Goal: Contribute content: Contribute content

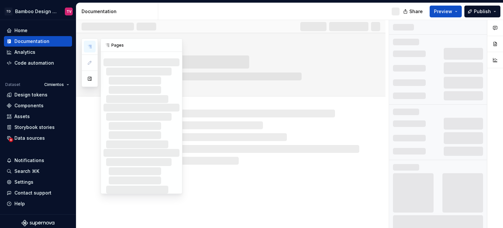
click at [92, 46] on button "button" at bounding box center [90, 47] width 12 height 12
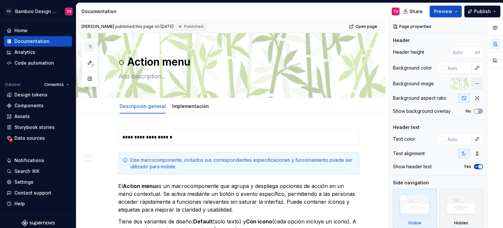
click at [87, 47] on button "button" at bounding box center [90, 47] width 12 height 12
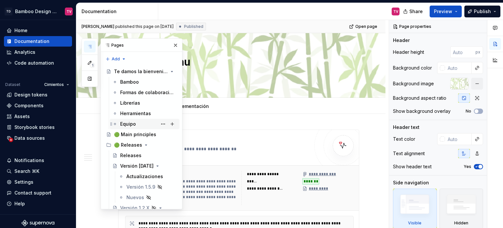
click at [138, 122] on div "Equipo" at bounding box center [148, 123] width 57 height 9
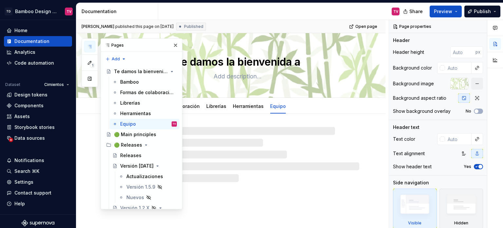
click at [173, 44] on button "button" at bounding box center [175, 45] width 9 height 9
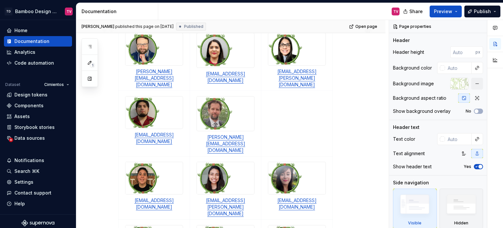
scroll to position [131, 0]
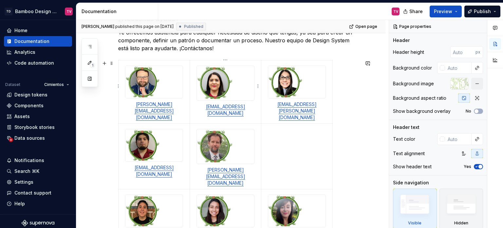
click at [224, 89] on img at bounding box center [225, 83] width 57 height 34
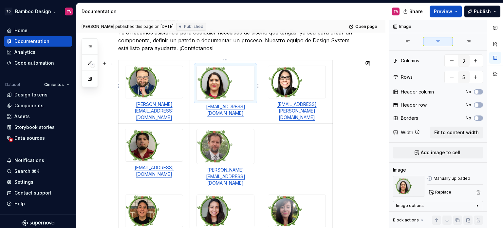
click at [224, 89] on img at bounding box center [225, 83] width 57 height 34
click at [254, 99] on div at bounding box center [225, 83] width 57 height 34
click at [218, 85] on img at bounding box center [225, 83] width 57 height 34
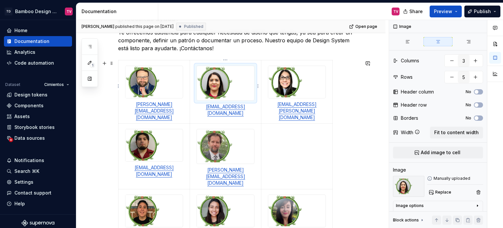
click at [218, 85] on img at bounding box center [225, 83] width 57 height 34
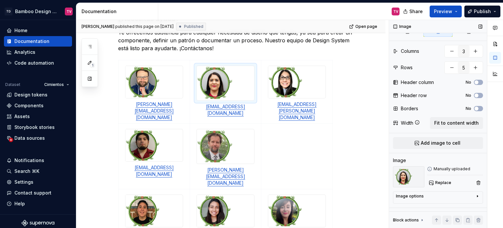
scroll to position [0, 0]
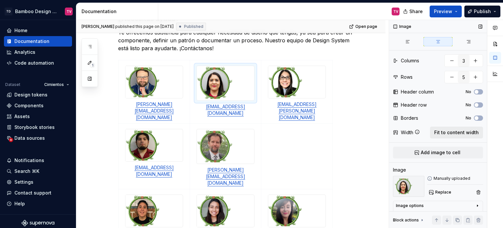
click at [446, 132] on span "Fit to content width" at bounding box center [456, 132] width 45 height 7
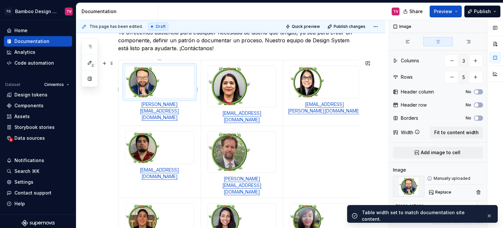
click at [180, 83] on div at bounding box center [159, 82] width 68 height 32
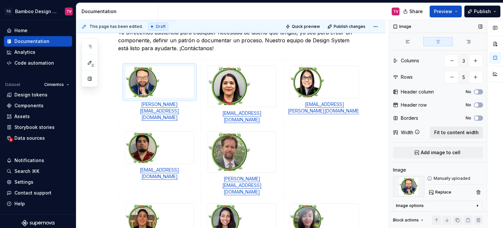
click at [438, 131] on span "Fit to content width" at bounding box center [456, 132] width 45 height 7
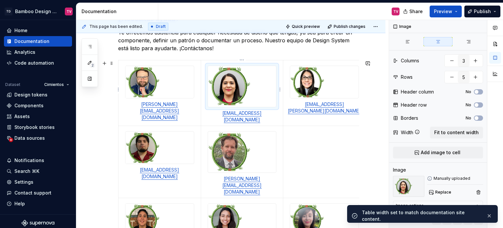
click at [244, 79] on img at bounding box center [242, 86] width 68 height 41
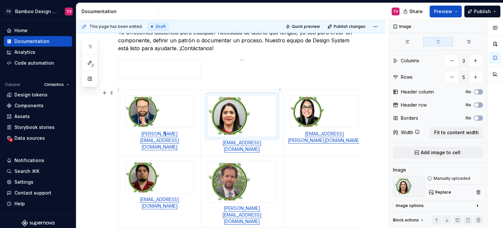
scroll to position [160, 0]
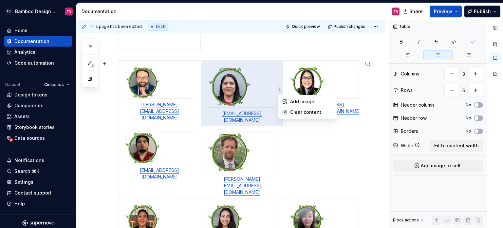
click at [269, 88] on html "TD Bamboo Design System TV Home Documentation Analytics Code automation Dataset…" at bounding box center [251, 114] width 503 height 228
click at [244, 49] on html "TD Bamboo Design System TV Home Documentation Analytics Code automation Dataset…" at bounding box center [251, 114] width 503 height 228
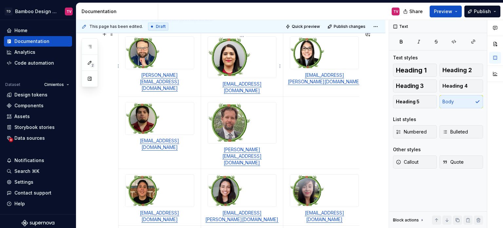
scroll to position [154, 0]
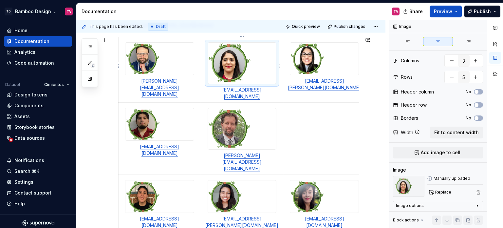
click at [235, 82] on img at bounding box center [242, 63] width 68 height 41
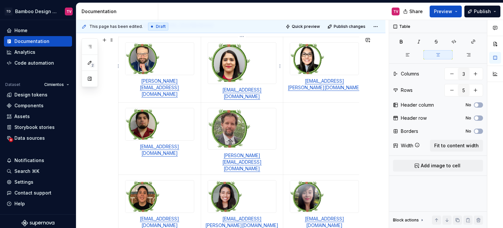
click at [270, 87] on p "[EMAIL_ADDRESS][DOMAIN_NAME]" at bounding box center [242, 93] width 74 height 13
click at [277, 84] on div at bounding box center [242, 63] width 69 height 42
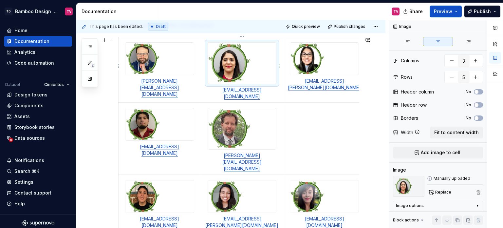
click at [277, 81] on div at bounding box center [242, 63] width 69 height 42
drag, startPoint x: 279, startPoint y: 85, endPoint x: 250, endPoint y: 72, distance: 31.7
click at [250, 72] on div at bounding box center [242, 63] width 69 height 42
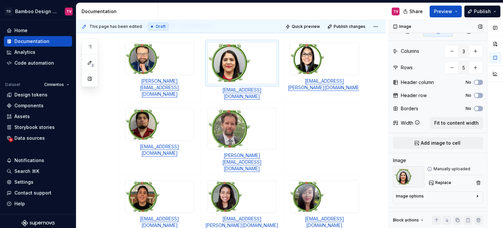
click at [438, 198] on div "Image options" at bounding box center [435, 197] width 79 height 8
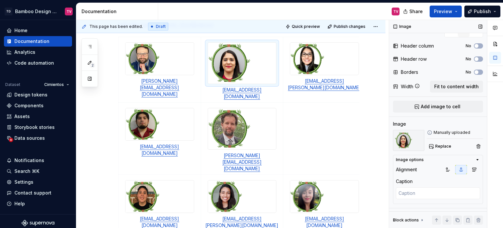
scroll to position [46, 0]
click at [275, 83] on img at bounding box center [242, 63] width 68 height 41
click at [277, 84] on div at bounding box center [242, 63] width 69 height 42
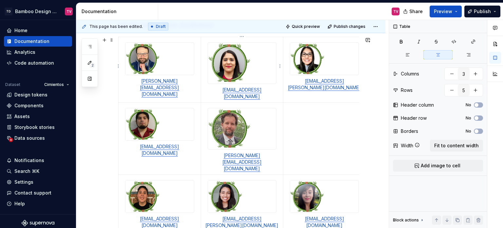
scroll to position [0, 0]
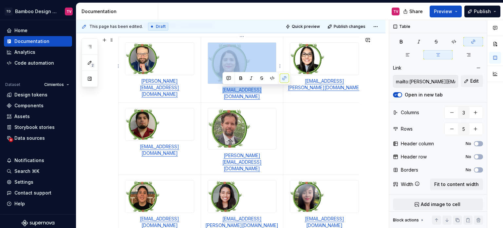
drag, startPoint x: 279, startPoint y: 86, endPoint x: 271, endPoint y: 79, distance: 10.4
click at [271, 79] on td "[EMAIL_ADDRESS][DOMAIN_NAME]" at bounding box center [242, 70] width 83 height 66
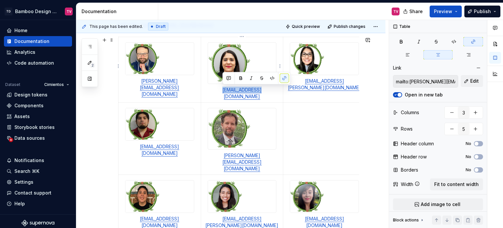
click at [247, 58] on img at bounding box center [242, 63] width 68 height 41
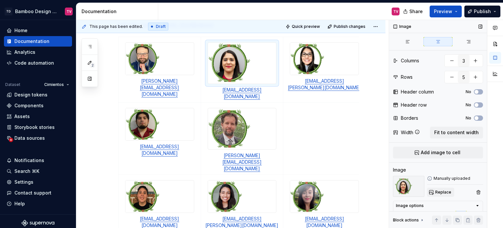
click at [448, 193] on span "Replace" at bounding box center [443, 191] width 16 height 5
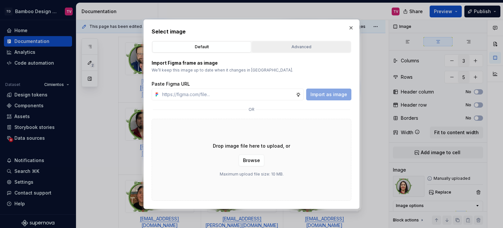
click at [281, 46] on div "Advanced" at bounding box center [301, 47] width 94 height 7
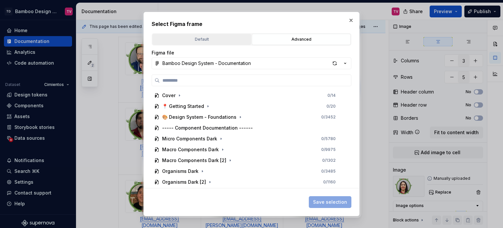
click at [223, 39] on div "Default" at bounding box center [202, 39] width 94 height 7
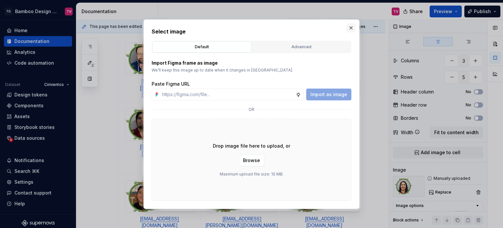
click at [352, 28] on button "button" at bounding box center [351, 27] width 9 height 9
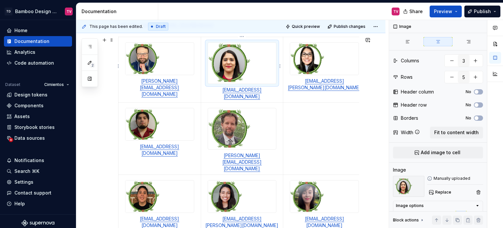
click at [240, 62] on img at bounding box center [242, 63] width 68 height 41
click at [474, 189] on button "button" at bounding box center [478, 191] width 9 height 9
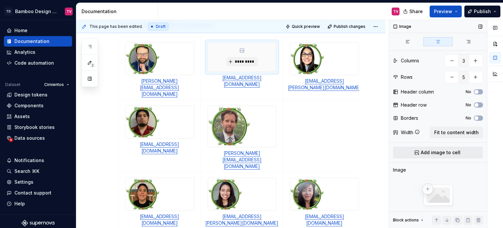
click at [432, 152] on span "Add image to cell" at bounding box center [441, 152] width 40 height 7
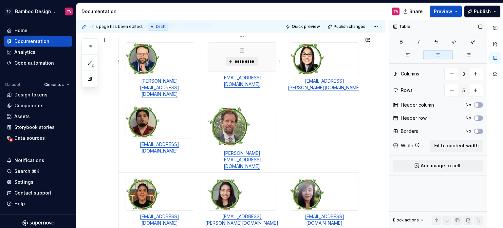
click at [243, 60] on span "*********" at bounding box center [245, 61] width 20 height 5
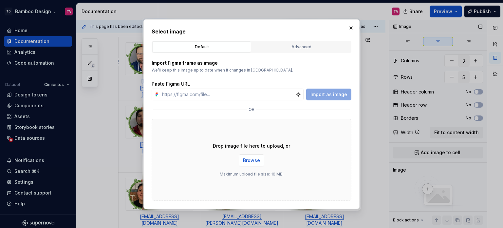
click at [253, 163] on button "Browse" at bounding box center [252, 160] width 26 height 12
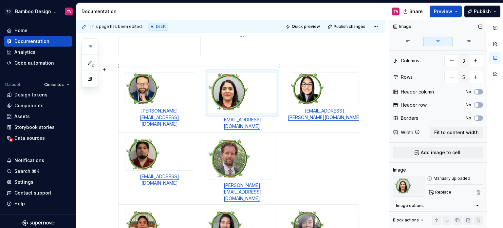
scroll to position [213, 0]
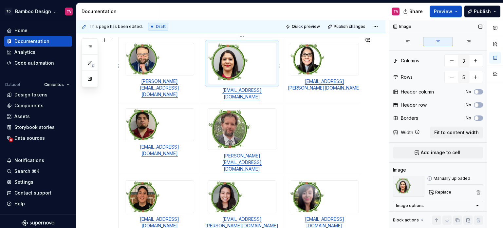
click at [277, 84] on div at bounding box center [242, 64] width 69 height 42
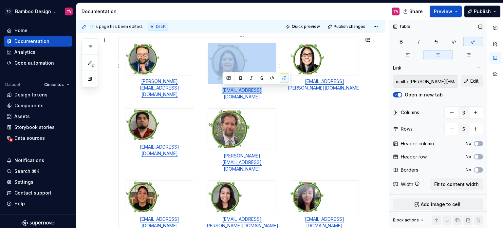
drag, startPoint x: 279, startPoint y: 85, endPoint x: 272, endPoint y: 81, distance: 8.2
click at [272, 81] on td "[EMAIL_ADDRESS][DOMAIN_NAME]" at bounding box center [242, 70] width 83 height 66
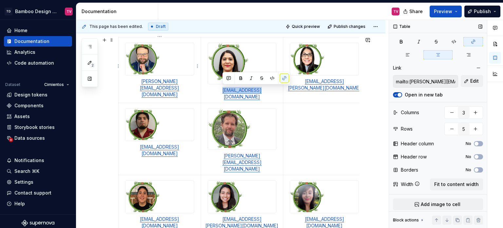
click at [146, 59] on img at bounding box center [142, 59] width 34 height 32
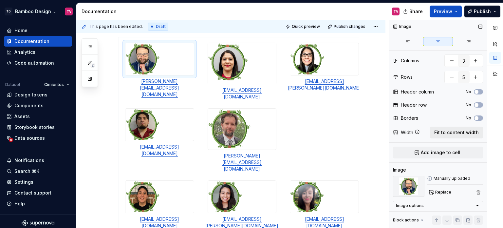
click at [459, 133] on span "Fit to content width" at bounding box center [456, 132] width 45 height 7
click at [250, 67] on img at bounding box center [242, 63] width 68 height 41
click at [276, 84] on div at bounding box center [242, 64] width 69 height 42
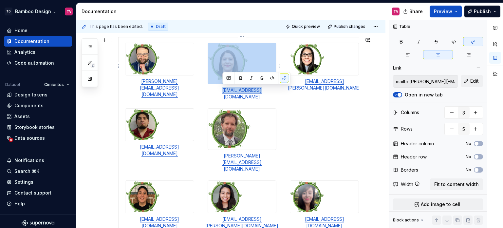
drag, startPoint x: 279, startPoint y: 85, endPoint x: 264, endPoint y: 70, distance: 20.9
click at [264, 70] on td "[EMAIL_ADDRESS][DOMAIN_NAME]" at bounding box center [242, 70] width 83 height 66
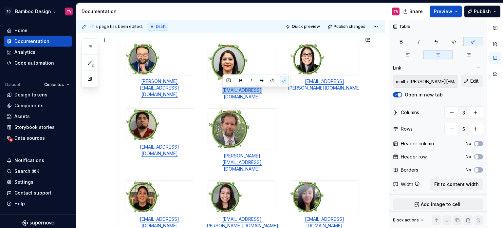
scroll to position [147, 0]
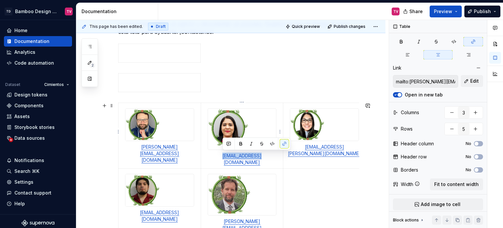
click at [236, 128] on img at bounding box center [242, 128] width 68 height 41
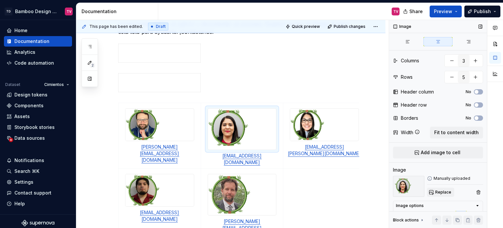
click at [446, 193] on span "Replace" at bounding box center [443, 191] width 16 height 5
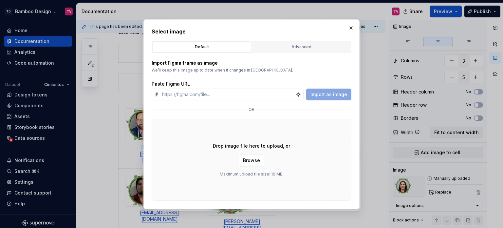
click at [255, 162] on span "Browse" at bounding box center [251, 160] width 17 height 7
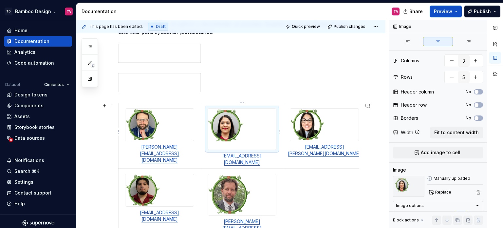
click at [259, 141] on img at bounding box center [242, 128] width 68 height 41
click at [439, 191] on span "Replace" at bounding box center [443, 191] width 16 height 5
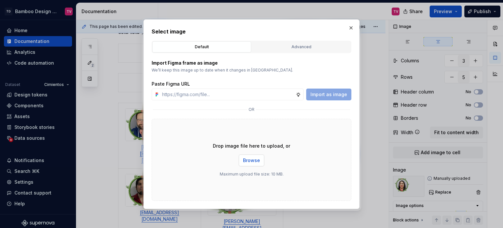
click at [254, 156] on button "Browse" at bounding box center [252, 160] width 26 height 12
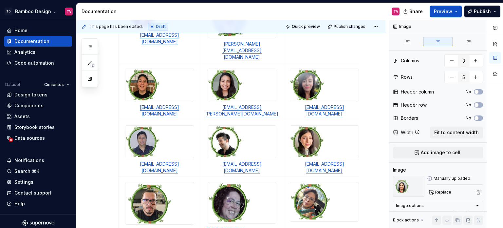
scroll to position [344, 0]
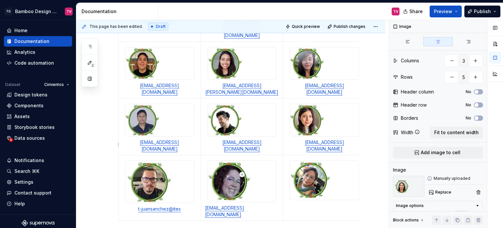
click at [303, 163] on td at bounding box center [324, 188] width 83 height 66
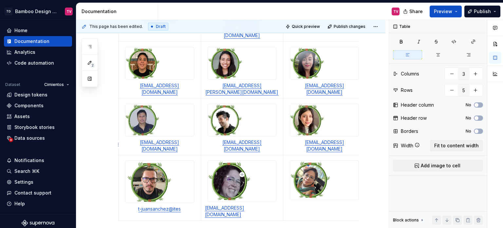
click at [304, 164] on td at bounding box center [324, 188] width 83 height 66
click at [314, 155] on td at bounding box center [324, 188] width 83 height 66
click at [315, 161] on img at bounding box center [324, 180] width 68 height 39
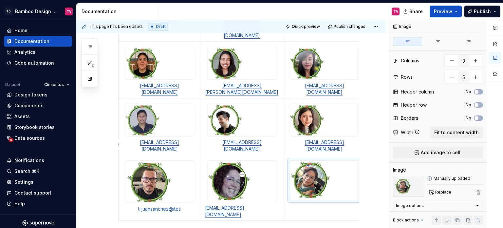
click at [313, 170] on td at bounding box center [324, 188] width 83 height 66
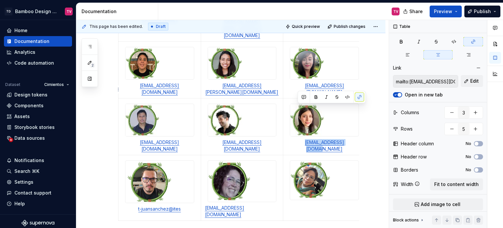
scroll to position [0, 7]
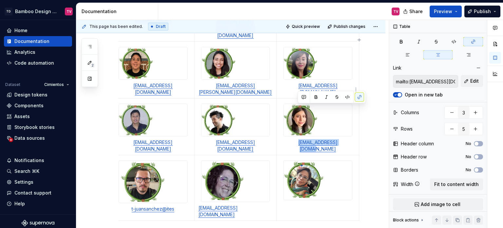
drag, startPoint x: 295, startPoint y: 106, endPoint x: 355, endPoint y: 107, distance: 59.6
click at [355, 139] on p "[EMAIL_ADDRESS][DOMAIN_NAME]" at bounding box center [318, 145] width 74 height 13
copy link "[EMAIL_ADDRESS][DOMAIN_NAME]"
click at [300, 163] on td at bounding box center [318, 188] width 83 height 66
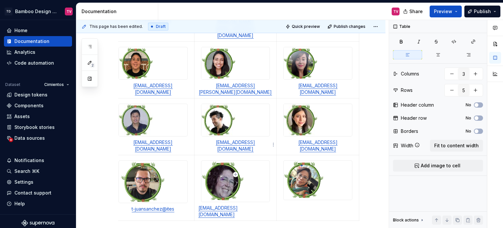
click at [261, 161] on img at bounding box center [236, 181] width 68 height 41
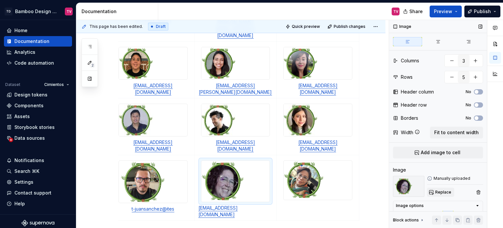
click at [445, 191] on span "Replace" at bounding box center [443, 191] width 16 height 5
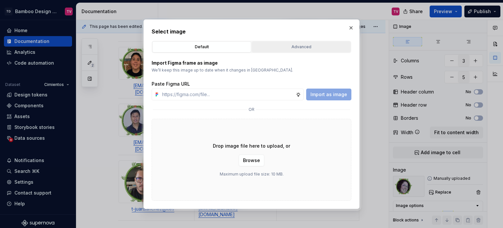
click at [289, 46] on div "Advanced" at bounding box center [301, 47] width 94 height 7
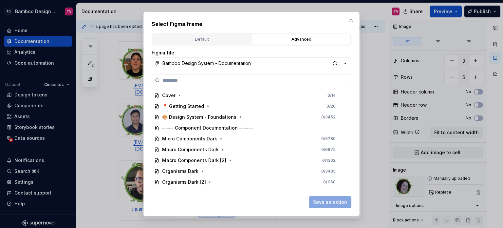
click at [224, 39] on div "Default" at bounding box center [202, 39] width 94 height 7
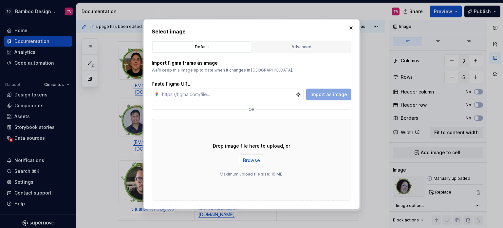
click at [247, 162] on span "Browse" at bounding box center [251, 160] width 17 height 7
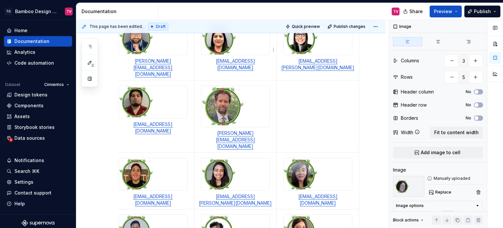
scroll to position [209, 0]
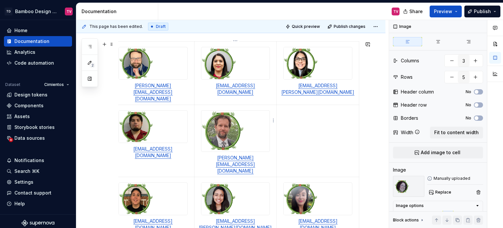
click at [249, 111] on img at bounding box center [236, 130] width 68 height 41
click at [443, 194] on span "Replace" at bounding box center [443, 191] width 16 height 5
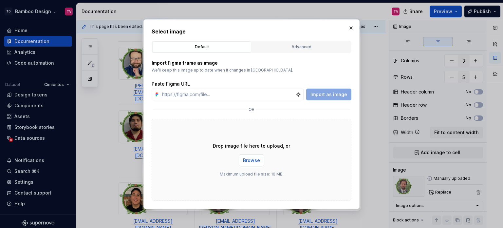
click at [242, 165] on button "Browse" at bounding box center [252, 160] width 26 height 12
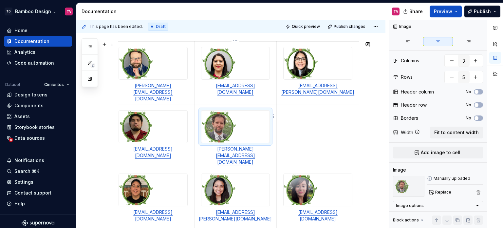
click at [232, 116] on img at bounding box center [236, 126] width 68 height 32
click at [440, 191] on span "Replace" at bounding box center [443, 191] width 16 height 5
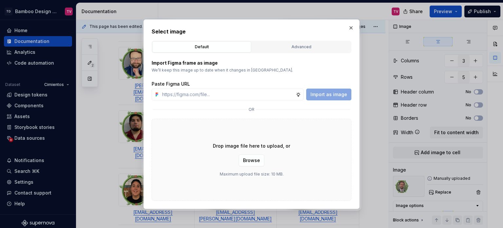
click at [290, 49] on div "Advanced" at bounding box center [301, 47] width 94 height 7
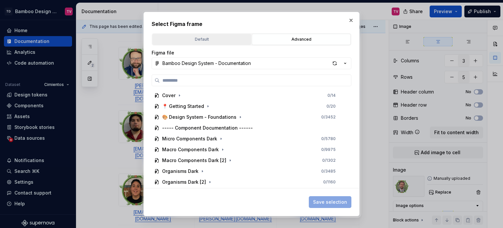
click at [206, 40] on div "Default" at bounding box center [202, 39] width 94 height 7
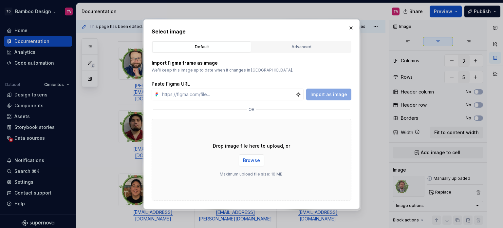
click at [245, 160] on span "Browse" at bounding box center [251, 160] width 17 height 7
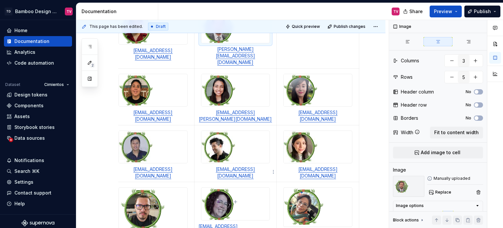
scroll to position [340, 0]
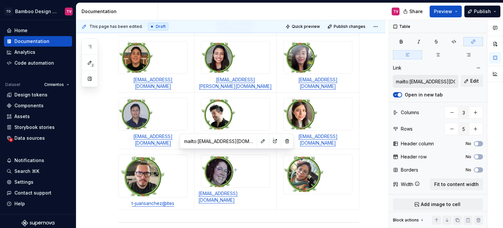
click at [233, 190] on link "[EMAIL_ADDRESS][DOMAIN_NAME]" at bounding box center [218, 196] width 39 height 12
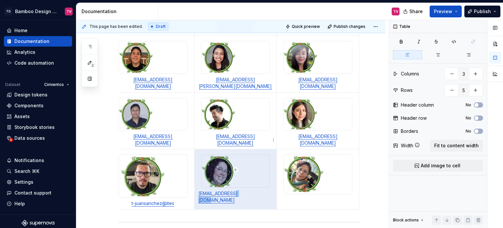
click at [233, 190] on link "[EMAIL_ADDRESS][DOMAIN_NAME]" at bounding box center [218, 196] width 39 height 12
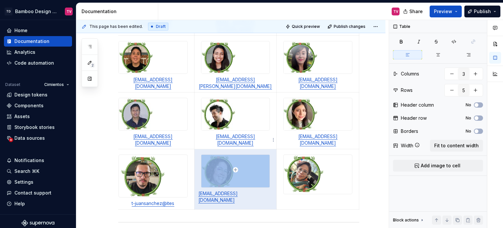
click at [233, 190] on link "[EMAIL_ADDRESS][DOMAIN_NAME]" at bounding box center [218, 196] width 39 height 12
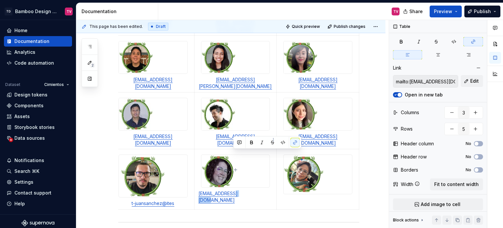
click at [233, 190] on link "[EMAIL_ADDRESS][DOMAIN_NAME]" at bounding box center [218, 196] width 39 height 12
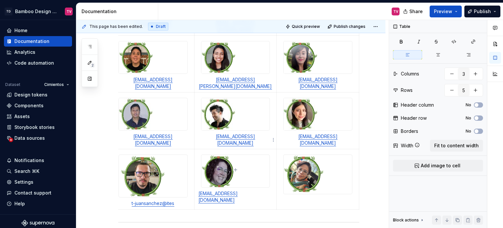
click at [265, 162] on td "[EMAIL_ADDRESS][DOMAIN_NAME]" at bounding box center [235, 179] width 83 height 60
click at [270, 154] on div at bounding box center [235, 170] width 69 height 33
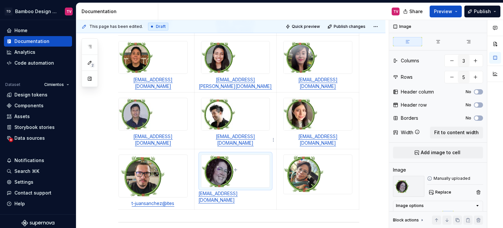
click at [274, 149] on td "[EMAIL_ADDRESS][DOMAIN_NAME]" at bounding box center [235, 179] width 83 height 60
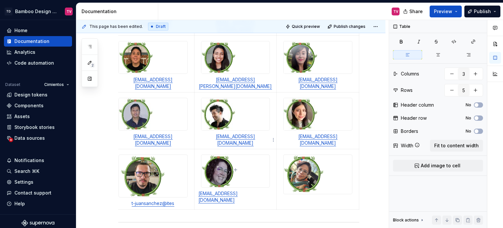
click at [274, 149] on td "[EMAIL_ADDRESS][DOMAIN_NAME]" at bounding box center [235, 179] width 83 height 60
click at [275, 149] on td "[EMAIL_ADDRESS][DOMAIN_NAME]" at bounding box center [235, 179] width 83 height 60
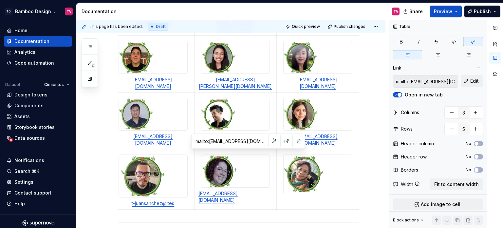
click at [238, 190] on link "[EMAIL_ADDRESS][DOMAIN_NAME]" at bounding box center [218, 196] width 39 height 12
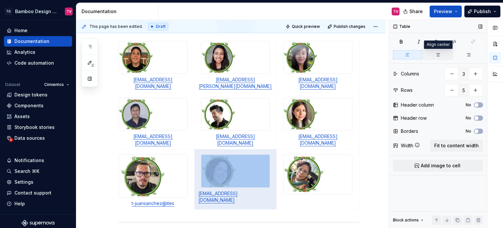
click at [439, 55] on icon "button" at bounding box center [438, 54] width 5 height 5
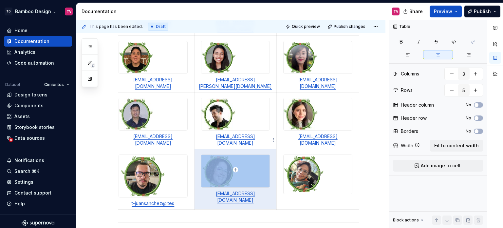
click at [206, 161] on td "[EMAIL_ADDRESS][DOMAIN_NAME]" at bounding box center [235, 179] width 83 height 60
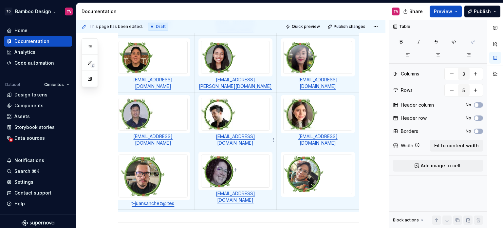
click at [237, 190] on link "[EMAIL_ADDRESS][DOMAIN_NAME]" at bounding box center [235, 196] width 39 height 12
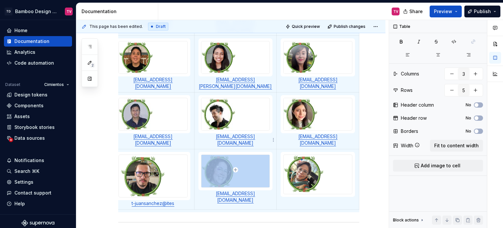
click at [237, 190] on link "[EMAIL_ADDRESS][DOMAIN_NAME]" at bounding box center [235, 196] width 39 height 12
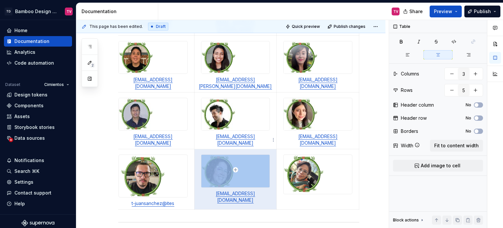
click at [238, 190] on link "[EMAIL_ADDRESS][DOMAIN_NAME]" at bounding box center [235, 196] width 39 height 12
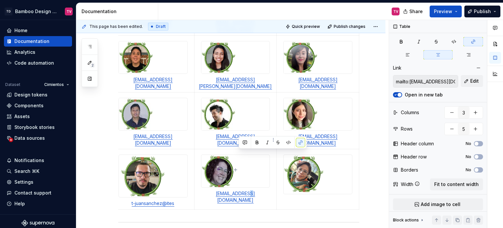
click at [238, 190] on link "[EMAIL_ADDRESS][DOMAIN_NAME]" at bounding box center [235, 196] width 39 height 12
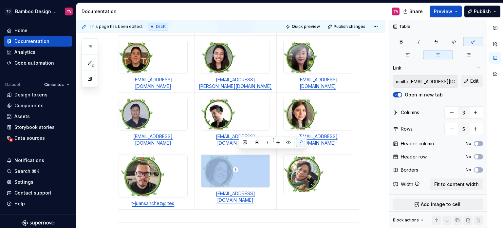
click at [238, 190] on link "[EMAIL_ADDRESS][DOMAIN_NAME]" at bounding box center [235, 196] width 39 height 12
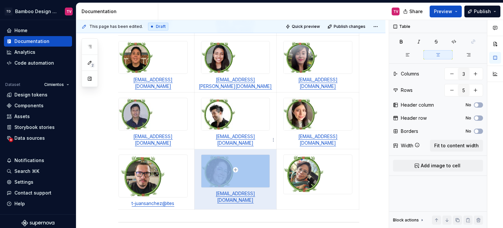
click at [238, 190] on link "[EMAIL_ADDRESS][DOMAIN_NAME]" at bounding box center [235, 196] width 39 height 12
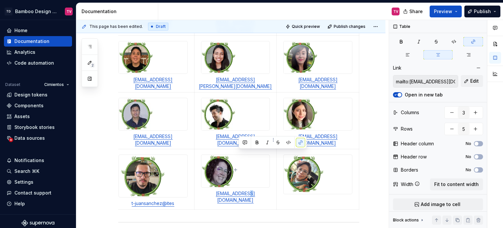
click at [238, 190] on link "[EMAIL_ADDRESS][DOMAIN_NAME]" at bounding box center [235, 196] width 39 height 12
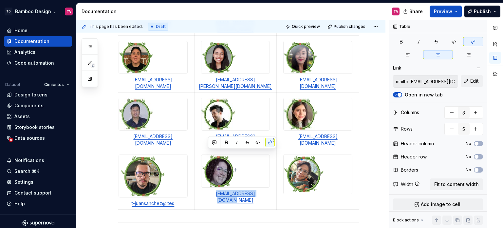
drag, startPoint x: 261, startPoint y: 153, endPoint x: 201, endPoint y: 155, distance: 60.6
click at [201, 190] on p "[EMAIL_ADDRESS][DOMAIN_NAME]" at bounding box center [236, 196] width 74 height 13
copy link "[EMAIL_ADDRESS][DOMAIN_NAME]"
click at [320, 154] on div at bounding box center [317, 174] width 69 height 40
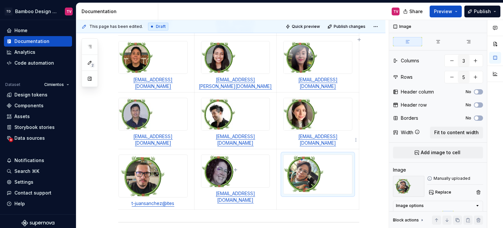
click at [313, 164] on td at bounding box center [318, 179] width 83 height 60
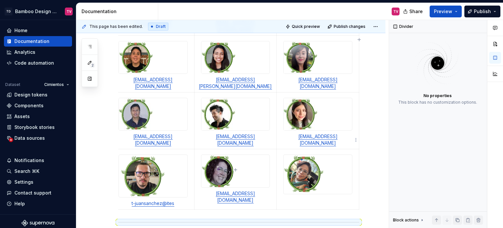
click at [313, 156] on div at bounding box center [317, 174] width 69 height 40
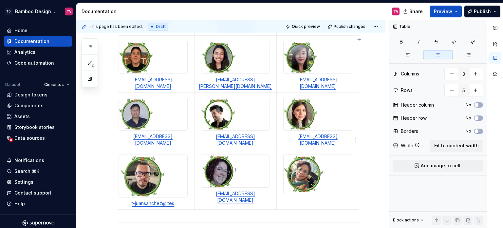
click at [311, 163] on td at bounding box center [318, 179] width 83 height 60
click at [477, 7] on button "Publish" at bounding box center [483, 12] width 36 height 12
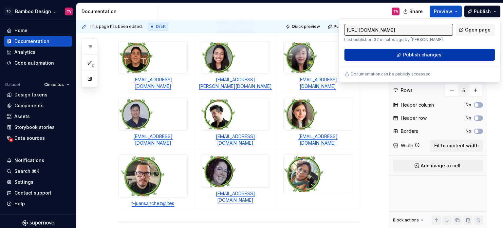
click at [409, 58] on span "Publish changes" at bounding box center [422, 54] width 38 height 7
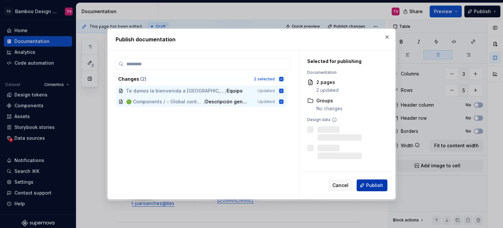
click at [368, 183] on span "Publish" at bounding box center [374, 185] width 17 height 7
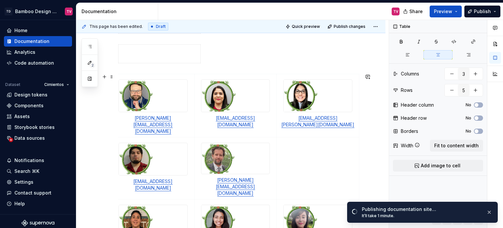
scroll to position [176, 0]
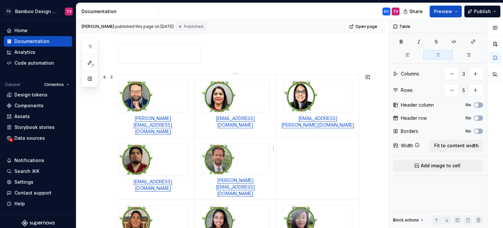
click at [231, 145] on img at bounding box center [236, 158] width 68 height 31
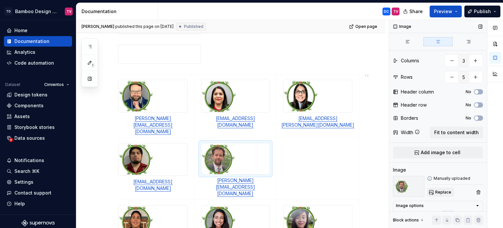
click at [440, 191] on span "Replace" at bounding box center [443, 191] width 16 height 5
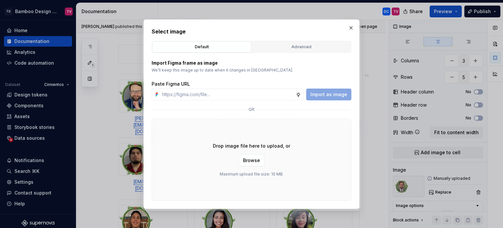
click at [298, 47] on div "Advanced" at bounding box center [301, 47] width 94 height 7
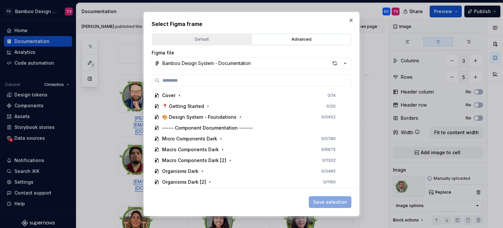
click at [205, 40] on div "Default" at bounding box center [202, 39] width 94 height 7
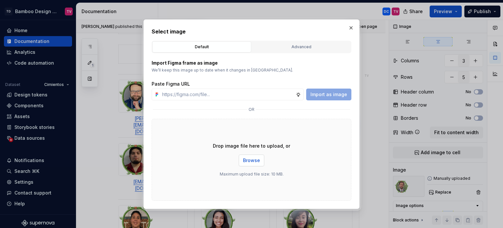
click at [248, 157] on span "Browse" at bounding box center [251, 160] width 17 height 7
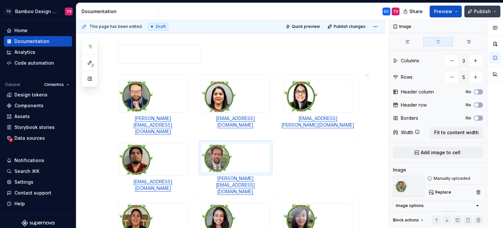
click at [487, 11] on span "Publish" at bounding box center [482, 11] width 17 height 7
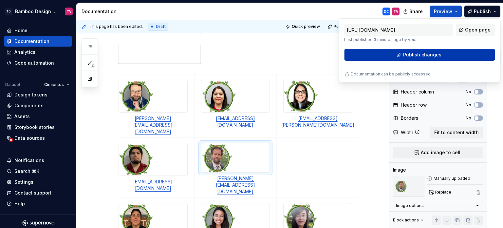
click at [406, 56] on span "Publish changes" at bounding box center [422, 54] width 38 height 7
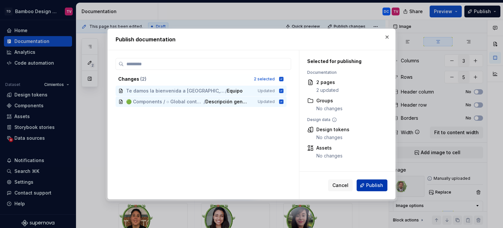
click at [368, 188] on span "Publish" at bounding box center [374, 185] width 17 height 7
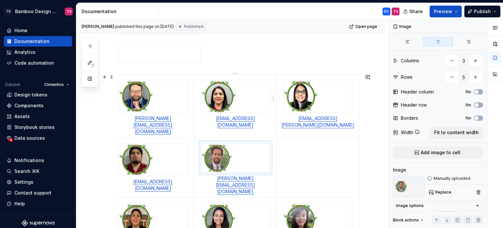
click at [240, 84] on img at bounding box center [236, 96] width 68 height 32
click at [444, 192] on span "Replace" at bounding box center [443, 191] width 16 height 5
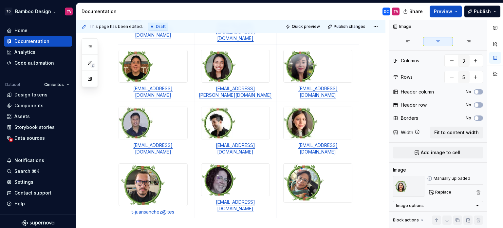
scroll to position [340, 0]
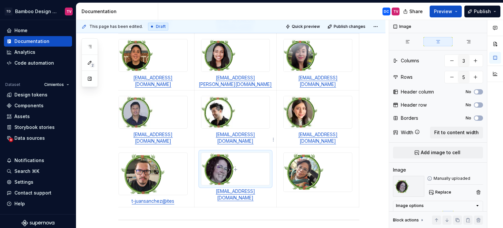
click at [240, 153] on img at bounding box center [236, 169] width 68 height 32
click at [440, 189] on span "Replace" at bounding box center [443, 191] width 16 height 5
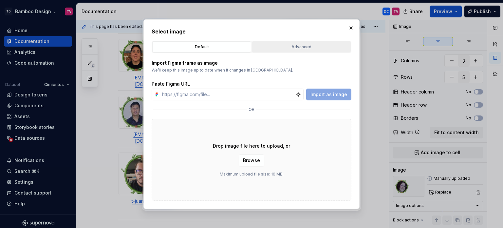
click at [294, 46] on div "Advanced" at bounding box center [301, 47] width 94 height 7
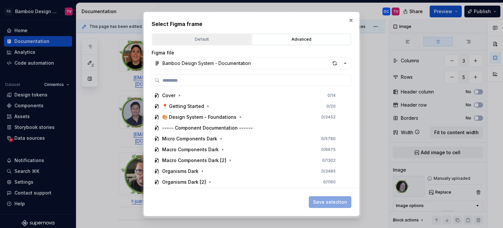
click at [233, 39] on div "Default" at bounding box center [202, 39] width 94 height 7
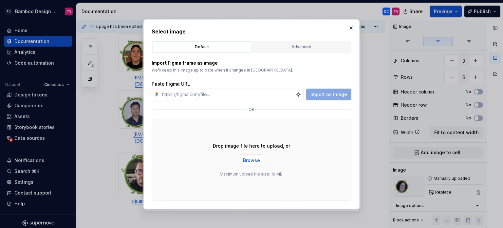
click at [252, 159] on span "Browse" at bounding box center [251, 160] width 17 height 7
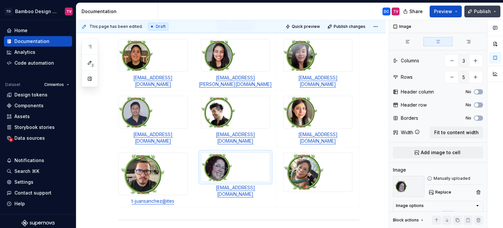
click at [480, 12] on span "Publish" at bounding box center [482, 11] width 17 height 7
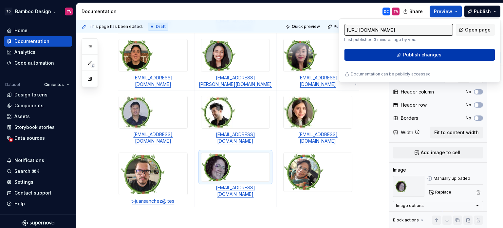
click at [365, 55] on button "Publish changes" at bounding box center [419, 55] width 151 height 12
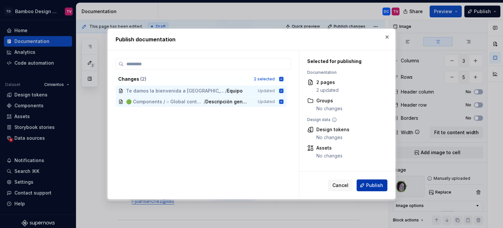
click at [371, 185] on span "Publish" at bounding box center [374, 185] width 17 height 7
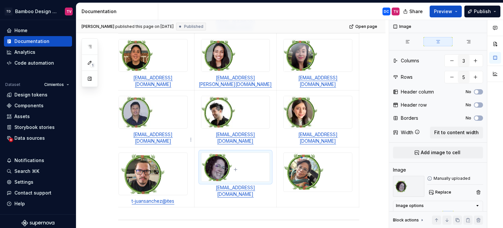
click at [169, 153] on img at bounding box center [153, 174] width 68 height 42
click at [443, 195] on button "Replace" at bounding box center [440, 191] width 27 height 9
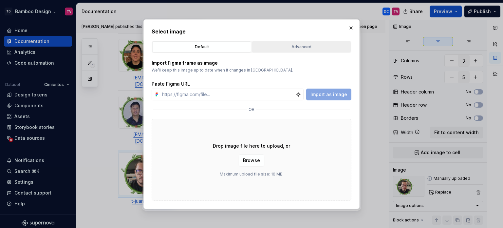
click at [318, 49] on div "Advanced" at bounding box center [301, 47] width 94 height 7
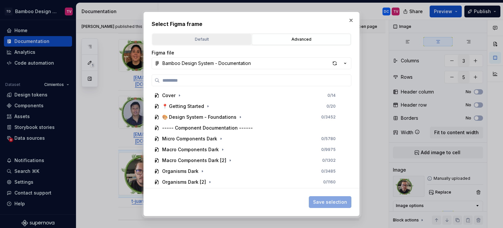
click at [218, 36] on div "Default" at bounding box center [202, 39] width 94 height 7
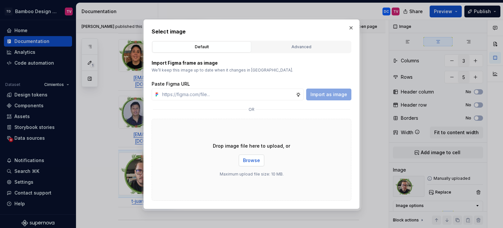
click at [250, 162] on span "Browse" at bounding box center [251, 160] width 17 height 7
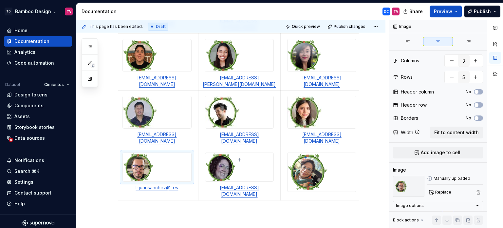
click at [306, 153] on img at bounding box center [322, 172] width 68 height 39
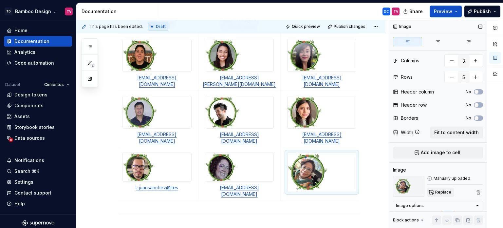
click at [438, 190] on span "Replace" at bounding box center [443, 191] width 16 height 5
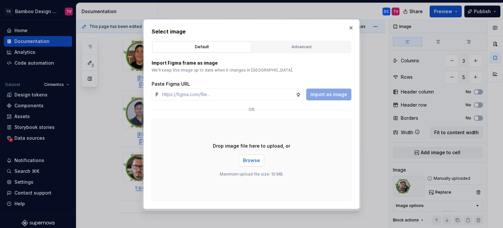
click at [247, 160] on span "Browse" at bounding box center [251, 160] width 17 height 7
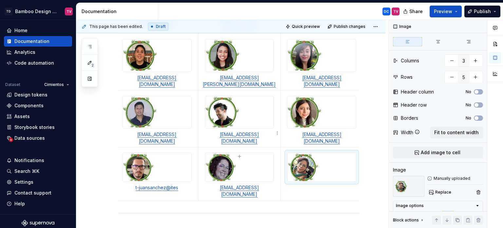
click at [205, 152] on div at bounding box center [239, 166] width 69 height 29
type textarea "*"
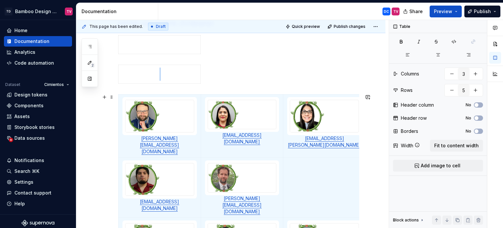
scroll to position [84, 0]
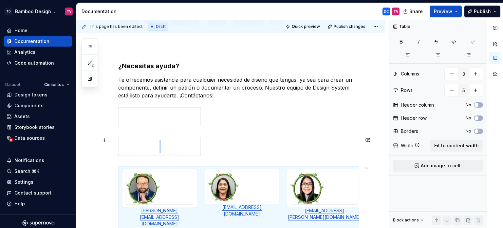
click at [248, 155] on div at bounding box center [238, 148] width 241 height 22
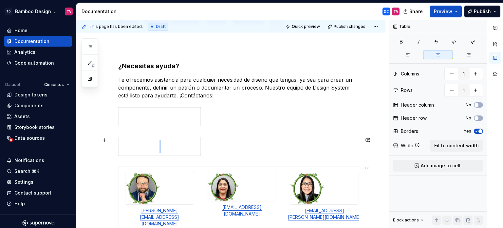
type input "1"
click at [111, 112] on span at bounding box center [111, 110] width 5 height 9
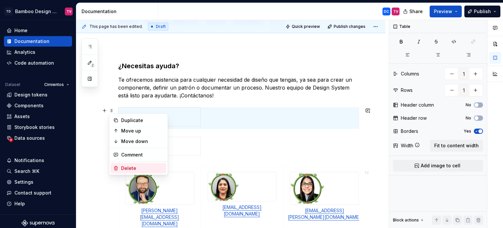
click at [129, 167] on div "Delete" at bounding box center [142, 168] width 43 height 7
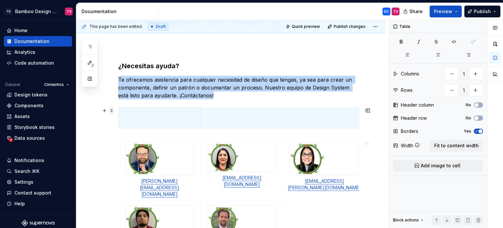
click at [110, 110] on span at bounding box center [111, 110] width 5 height 9
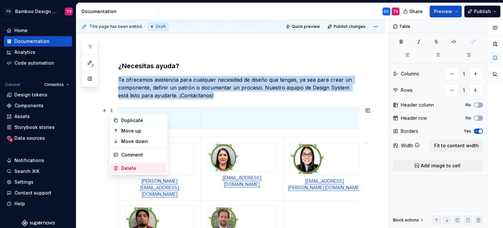
click at [125, 166] on div "Delete" at bounding box center [142, 168] width 43 height 7
type input "3"
type input "5"
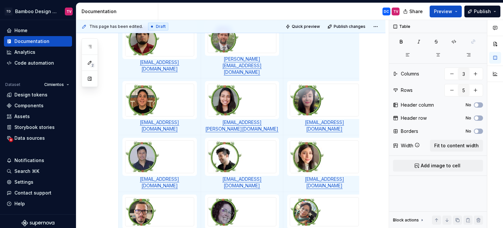
scroll to position [171, 0]
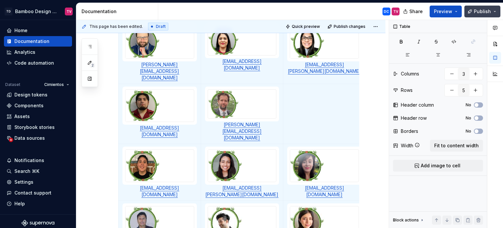
click at [474, 11] on button "Publish" at bounding box center [483, 12] width 36 height 12
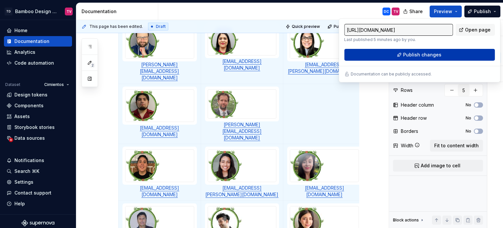
click at [425, 54] on span "Publish changes" at bounding box center [422, 54] width 38 height 7
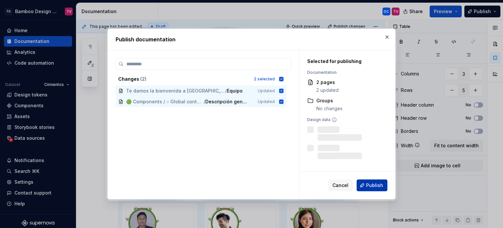
click at [374, 188] on button "Publish" at bounding box center [372, 185] width 31 height 12
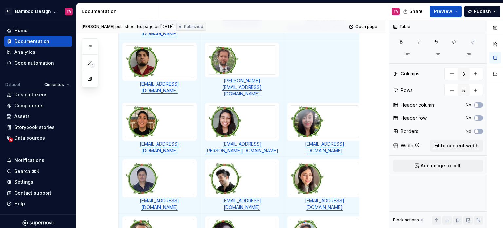
scroll to position [278, 0]
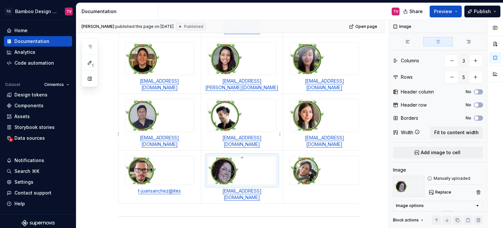
click at [246, 156] on img at bounding box center [242, 170] width 68 height 29
click at [279, 135] on html "TD Bamboo Design System TV Home Documentation Analytics Code automation Dataset…" at bounding box center [251, 114] width 503 height 228
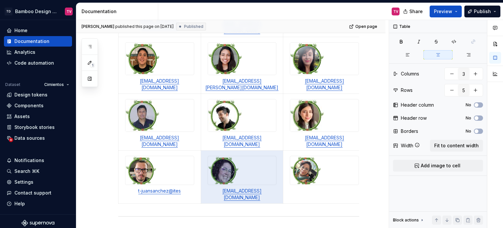
drag, startPoint x: 279, startPoint y: 135, endPoint x: 271, endPoint y: 202, distance: 67.0
click at [271, 202] on div "[PERSON_NAME] published this page on [DATE] Published Open page Te damos la bie…" at bounding box center [232, 124] width 313 height 208
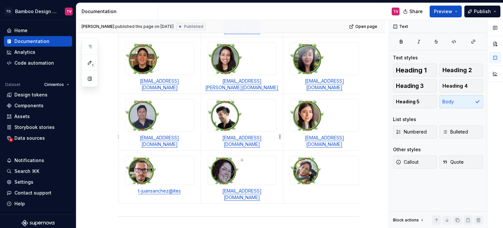
click at [279, 136] on html "TD Bamboo Design System TV Home Documentation Analytics Code automation Dataset…" at bounding box center [251, 114] width 503 height 228
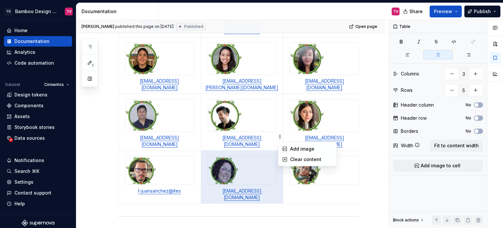
click at [279, 136] on html "TD Bamboo Design System TV Home Documentation Analytics Code automation Dataset…" at bounding box center [251, 114] width 503 height 228
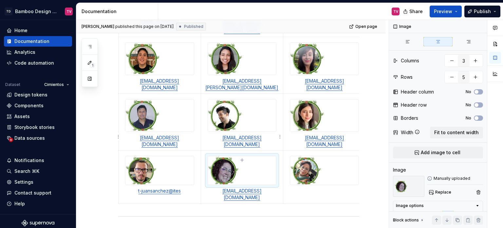
click at [256, 156] on img at bounding box center [242, 170] width 68 height 29
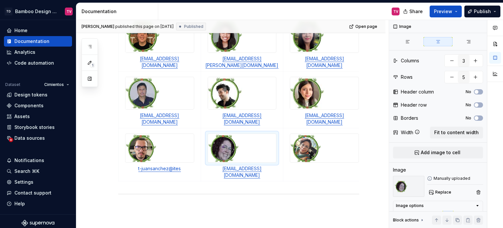
scroll to position [305, 0]
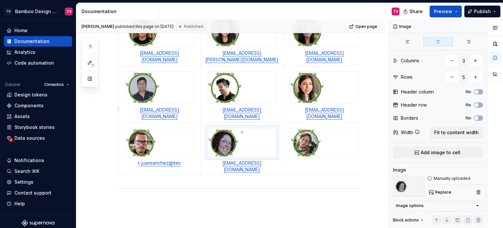
click at [318, 133] on div "[PERSON_NAME][EMAIL_ADDRESS][DOMAIN_NAME] [EMAIL_ADDRESS][DOMAIN_NAME] [DOMAIN_…" at bounding box center [238, 32] width 241 height 293
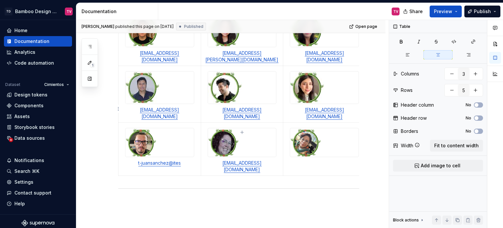
click at [329, 125] on td at bounding box center [324, 148] width 83 height 53
click at [345, 128] on div at bounding box center [324, 142] width 69 height 29
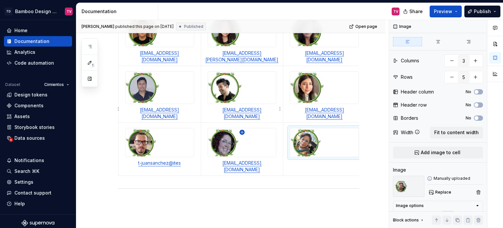
click at [243, 131] on icon "button" at bounding box center [242, 131] width 5 height 5
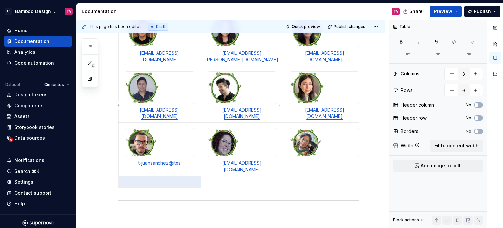
scroll to position [317, 0]
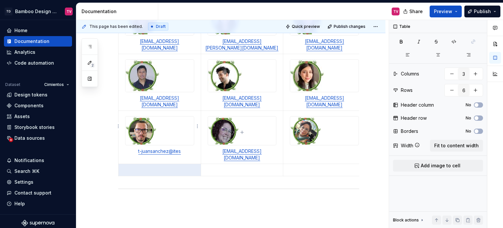
click at [172, 164] on td at bounding box center [160, 170] width 83 height 12
click at [447, 166] on span "Add image to cell" at bounding box center [441, 165] width 40 height 7
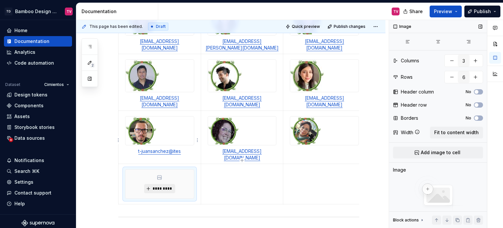
click at [168, 186] on span "*********" at bounding box center [162, 188] width 20 height 5
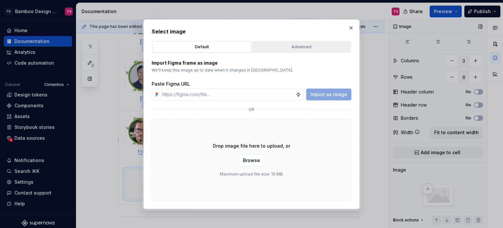
click at [298, 46] on div "Advanced" at bounding box center [301, 47] width 94 height 7
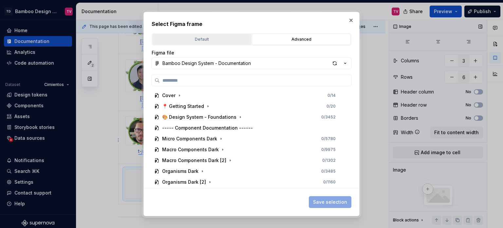
click at [223, 38] on div "Default" at bounding box center [202, 39] width 94 height 7
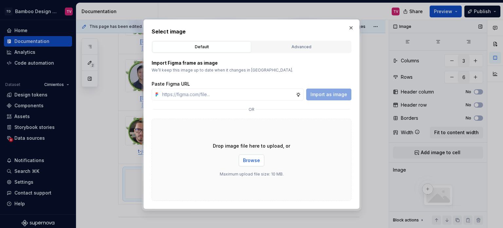
click at [251, 156] on button "Browse" at bounding box center [252, 160] width 26 height 12
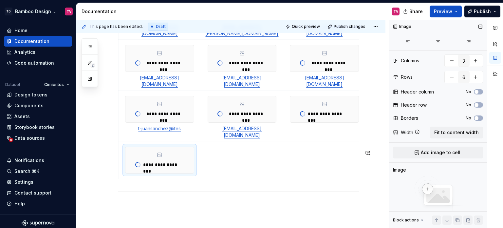
type textarea "*"
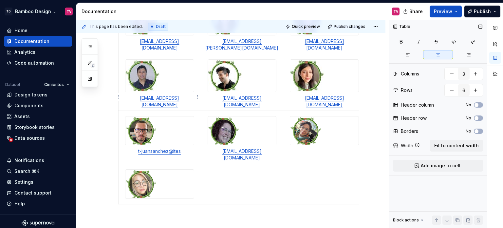
click at [181, 148] on p "t-juansanchez@ites" at bounding box center [160, 151] width 74 height 7
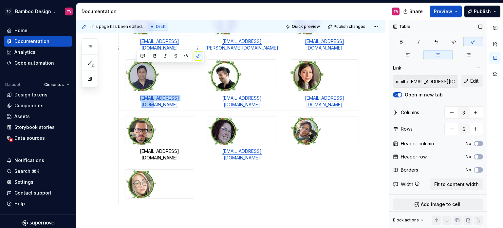
drag, startPoint x: 185, startPoint y: 68, endPoint x: 123, endPoint y: 70, distance: 62.3
click at [123, 70] on td "[EMAIL_ADDRESS][DOMAIN_NAME]" at bounding box center [160, 82] width 83 height 57
copy link "[EMAIL_ADDRESS][DOMAIN_NAME]"
click at [141, 169] on div at bounding box center [159, 183] width 69 height 29
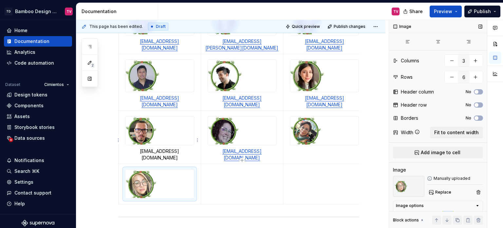
click at [144, 164] on td at bounding box center [160, 184] width 83 height 40
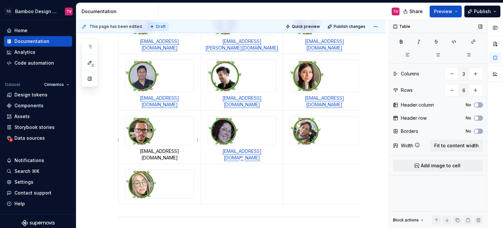
click at [198, 164] on td at bounding box center [160, 184] width 83 height 40
click at [198, 140] on html "TD Bamboo Design System TV Home Documentation Analytics Code automation Dataset…" at bounding box center [251, 114] width 503 height 228
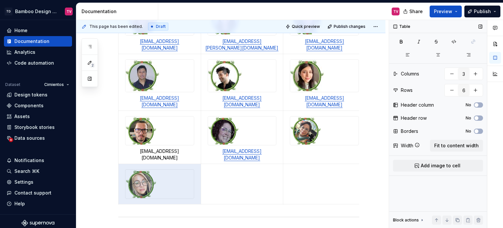
click at [167, 156] on html "TD Bamboo Design System TV Home Documentation Analytics Code automation Dataset…" at bounding box center [251, 114] width 503 height 228
click at [160, 164] on td at bounding box center [160, 184] width 83 height 40
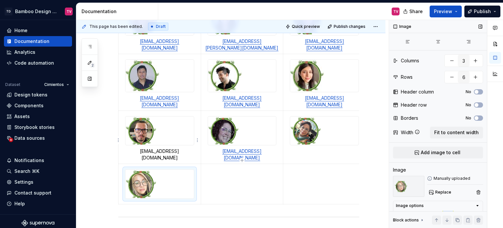
click at [159, 169] on img at bounding box center [159, 183] width 68 height 29
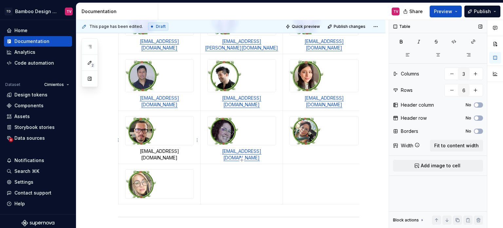
click at [194, 169] on div at bounding box center [159, 183] width 69 height 29
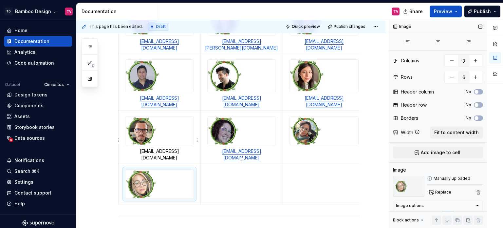
click at [197, 164] on td at bounding box center [160, 184] width 82 height 40
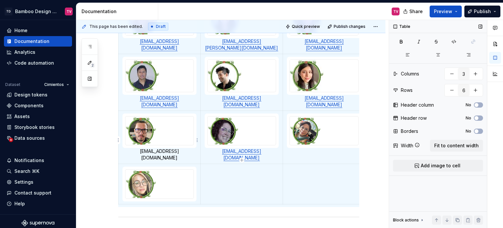
click at [198, 164] on td at bounding box center [160, 184] width 82 height 40
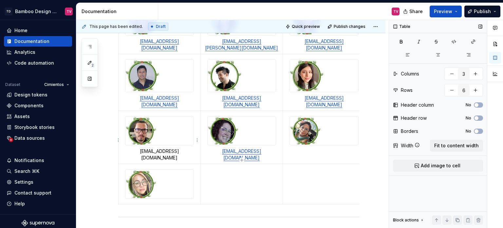
click at [198, 164] on td at bounding box center [160, 184] width 82 height 40
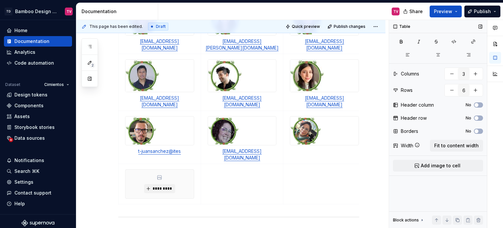
scroll to position [345, 0]
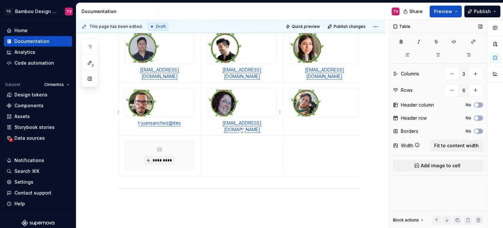
click at [258, 138] on p at bounding box center [242, 141] width 74 height 7
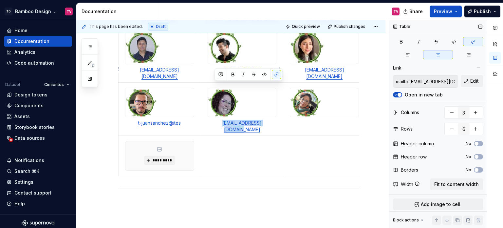
drag, startPoint x: 278, startPoint y: 88, endPoint x: 212, endPoint y: 88, distance: 65.9
click at [212, 120] on p "[EMAIL_ADDRESS][DOMAIN_NAME]" at bounding box center [242, 126] width 74 height 13
copy link "[EMAIL_ADDRESS][DOMAIN_NAME]"
click at [182, 141] on div "*********" at bounding box center [159, 155] width 69 height 29
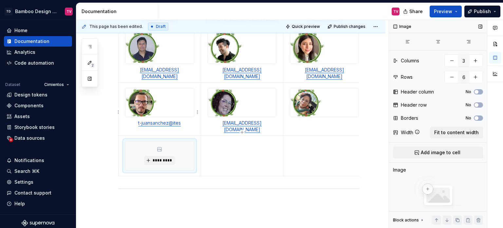
click at [183, 136] on td "*********" at bounding box center [160, 156] width 83 height 40
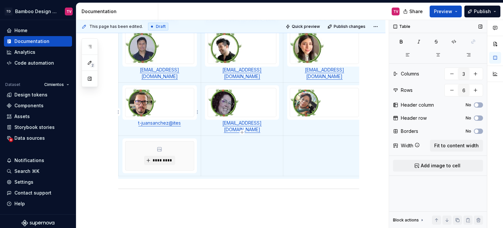
click at [183, 136] on td "*********" at bounding box center [160, 156] width 83 height 40
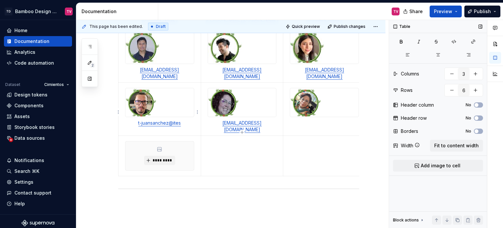
click at [120, 136] on td "*********" at bounding box center [160, 156] width 83 height 40
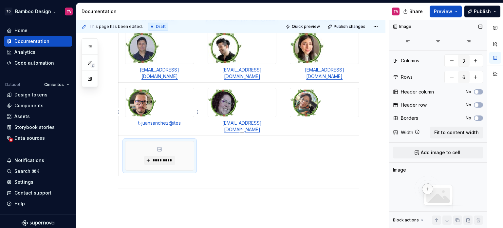
click at [134, 141] on div "*********" at bounding box center [159, 155] width 68 height 29
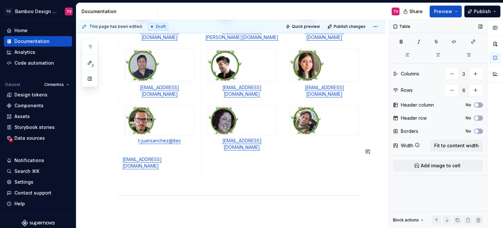
scroll to position [338, 0]
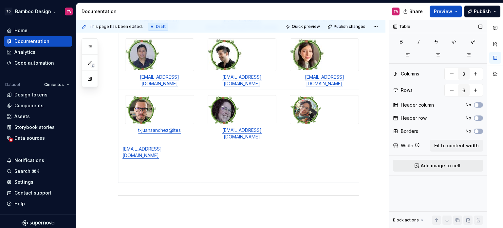
click at [436, 168] on button "Add image to cell" at bounding box center [438, 166] width 90 height 12
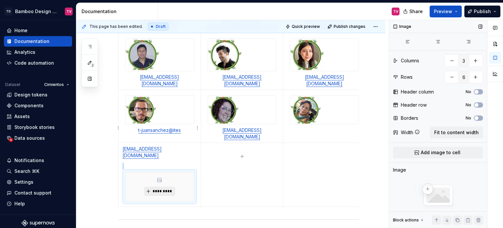
click at [155, 186] on button "*********" at bounding box center [159, 190] width 31 height 9
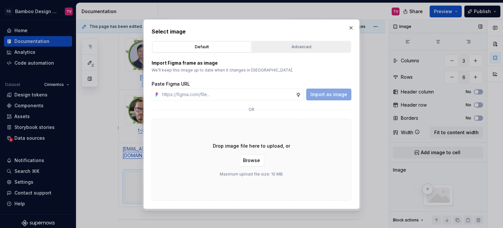
click at [295, 48] on div "Advanced" at bounding box center [301, 47] width 94 height 7
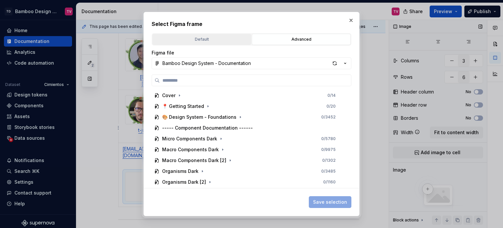
click at [190, 43] on button "Default" at bounding box center [201, 39] width 99 height 11
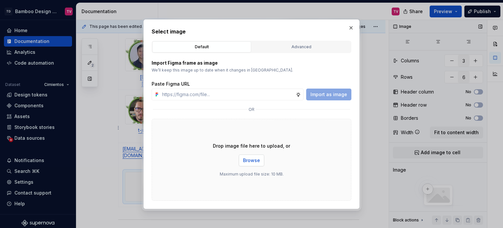
click at [246, 161] on span "Browse" at bounding box center [251, 160] width 17 height 7
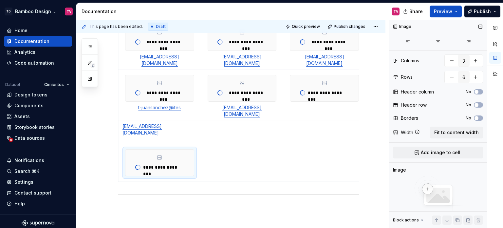
scroll to position [336, 0]
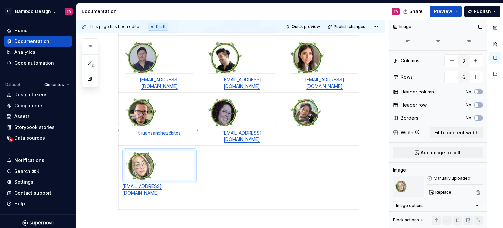
type textarea "*"
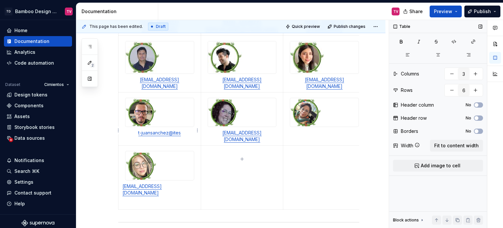
click at [181, 200] on p at bounding box center [160, 203] width 74 height 7
click at [177, 200] on p at bounding box center [160, 203] width 74 height 7
click at [119, 145] on td "[EMAIL_ADDRESS][DOMAIN_NAME]" at bounding box center [160, 177] width 83 height 64
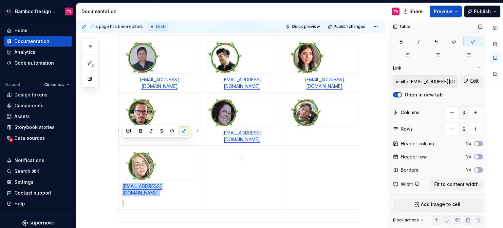
drag, startPoint x: 121, startPoint y: 144, endPoint x: 170, endPoint y: 155, distance: 50.9
click at [170, 155] on td "[EMAIL_ADDRESS][DOMAIN_NAME]" at bounding box center [160, 177] width 83 height 64
type input "mailto:[EMAIL_ADDRESS][DOMAIN_NAME]"
click at [180, 183] on p "[EMAIL_ADDRESS][DOMAIN_NAME]" at bounding box center [160, 189] width 74 height 13
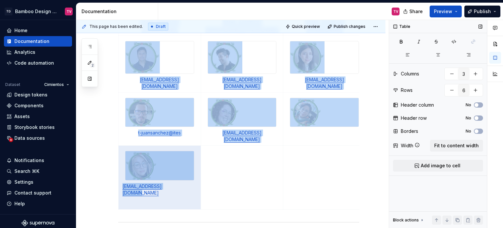
drag, startPoint x: 175, startPoint y: 144, endPoint x: 114, endPoint y: 139, distance: 61.1
click at [114, 139] on div "¿Necesitas ayuda? Te ofrecemos asistencia para cualquier necesidad de diseño qu…" at bounding box center [230, 39] width 309 height 522
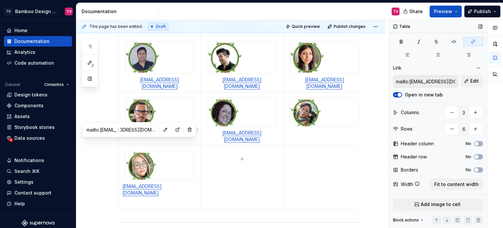
click at [135, 183] on p "[EMAIL_ADDRESS][DOMAIN_NAME]" at bounding box center [160, 189] width 74 height 13
click at [142, 183] on p "[EMAIL_ADDRESS][DOMAIN_NAME]" at bounding box center [160, 189] width 74 height 13
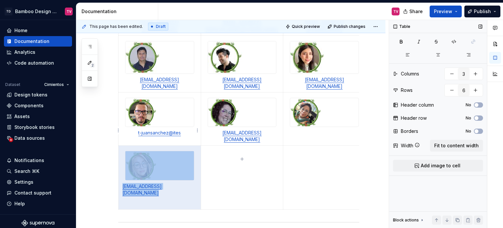
click at [142, 183] on p "[EMAIL_ADDRESS][DOMAIN_NAME]" at bounding box center [160, 189] width 74 height 13
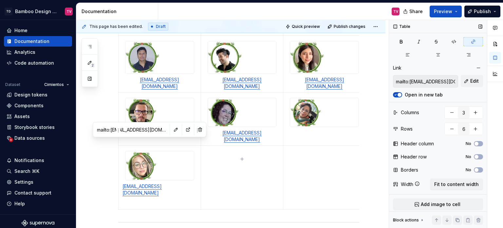
click at [147, 183] on p "[EMAIL_ADDRESS][DOMAIN_NAME]" at bounding box center [160, 189] width 74 height 13
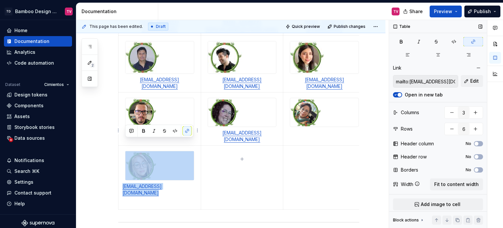
click at [147, 183] on p "[EMAIL_ADDRESS][DOMAIN_NAME]" at bounding box center [160, 189] width 74 height 13
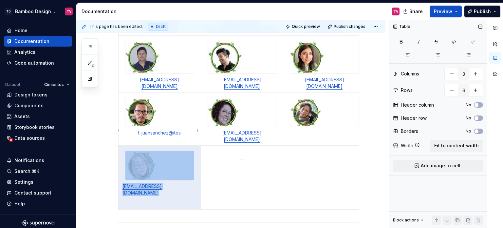
click at [169, 149] on td "[EMAIL_ADDRESS][DOMAIN_NAME]" at bounding box center [160, 177] width 83 height 64
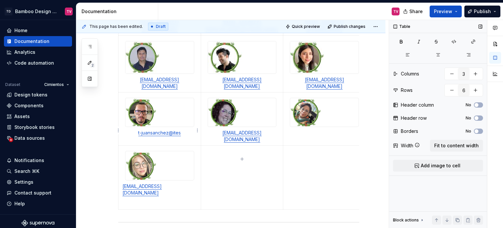
click at [187, 200] on p at bounding box center [160, 203] width 74 height 7
click at [199, 152] on td "[EMAIL_ADDRESS][DOMAIN_NAME]" at bounding box center [160, 177] width 83 height 64
click at [179, 183] on p "[EMAIL_ADDRESS][DOMAIN_NAME]" at bounding box center [160, 189] width 74 height 13
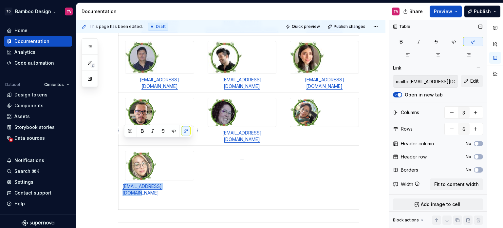
drag, startPoint x: 180, startPoint y: 140, endPoint x: 124, endPoint y: 143, distance: 56.1
click at [124, 183] on p "[EMAIL_ADDRESS][DOMAIN_NAME]" at bounding box center [160, 189] width 74 height 13
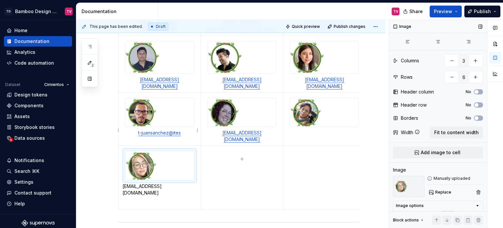
click at [172, 151] on img at bounding box center [159, 165] width 68 height 29
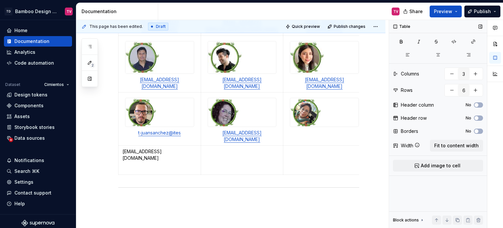
scroll to position [328, 0]
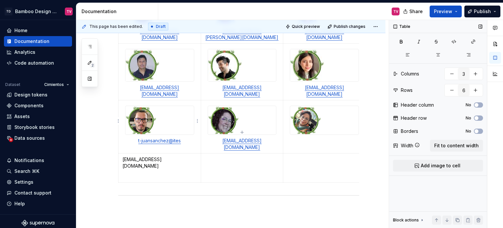
click at [148, 153] on td "[EMAIL_ADDRESS][DOMAIN_NAME]" at bounding box center [160, 167] width 83 height 29
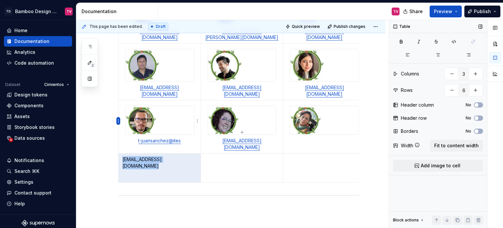
drag, startPoint x: 177, startPoint y: 122, endPoint x: 120, endPoint y: 119, distance: 57.4
click at [120, 119] on body "TD Bamboo Design System TV Home Documentation Analytics Code automation Dataset…" at bounding box center [251, 114] width 503 height 228
click at [120, 119] on html "TD Bamboo Design System TV Home Documentation Analytics Code automation Dataset…" at bounding box center [251, 114] width 503 height 228
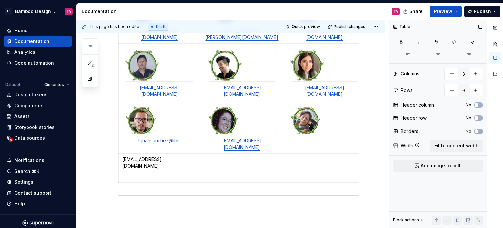
click at [140, 115] on html "TD Bamboo Design System TV Home Documentation Analytics Code automation Dataset…" at bounding box center [251, 114] width 503 height 228
click at [140, 156] on p "[EMAIL_ADDRESS][DOMAIN_NAME]" at bounding box center [160, 162] width 74 height 13
click at [143, 156] on p "[EMAIL_ADDRESS][DOMAIN_NAME]" at bounding box center [160, 162] width 74 height 13
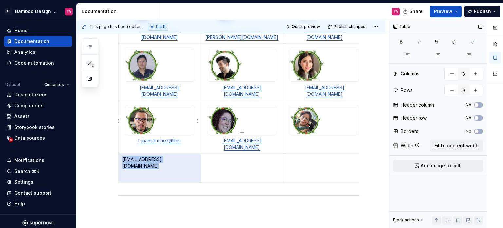
click at [143, 156] on p "[EMAIL_ADDRESS][DOMAIN_NAME]" at bounding box center [160, 162] width 74 height 13
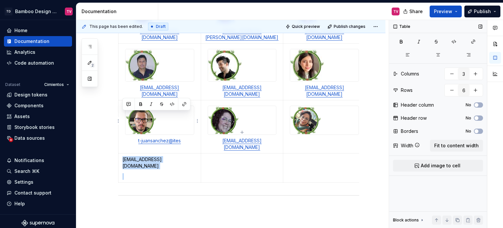
click at [143, 156] on p "[EMAIL_ADDRESS][DOMAIN_NAME]" at bounding box center [160, 162] width 74 height 13
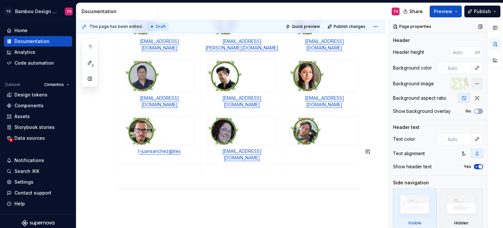
drag, startPoint x: 215, startPoint y: 193, endPoint x: 206, endPoint y: 121, distance: 72.7
click at [216, 193] on div "This page has been edited. Draft Quick preview Publish changes Te damos la bien…" at bounding box center [232, 124] width 313 height 208
type textarea "*"
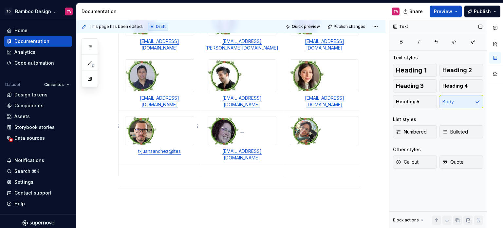
click at [183, 166] on p at bounding box center [160, 169] width 74 height 7
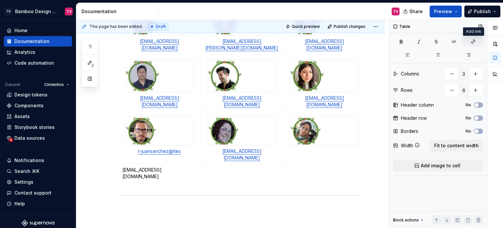
click at [475, 40] on icon "button" at bounding box center [474, 42] width 4 height 4
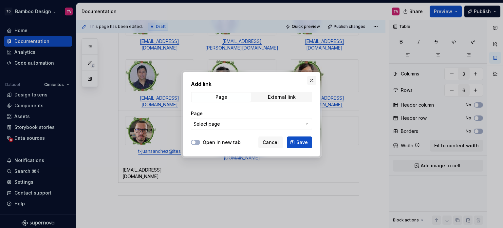
click at [313, 80] on button "button" at bounding box center [311, 80] width 9 height 9
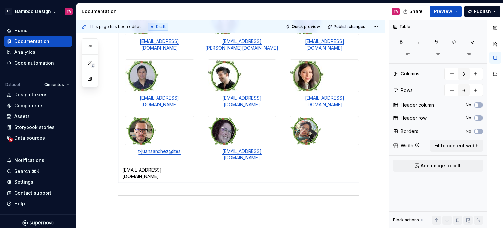
click at [111, 126] on div "¿Necesitas ayuda? Te ofrecemos asistencia para cualquier necesidad de diseño qu…" at bounding box center [230, 35] width 309 height 477
click at [115, 113] on div "¿Necesitas ayuda? Te ofrecemos asistencia para cualquier necesidad de diseño qu…" at bounding box center [230, 35] width 309 height 477
drag, startPoint x: 123, startPoint y: 120, endPoint x: 168, endPoint y: 132, distance: 46.4
click at [168, 164] on td "[EMAIL_ADDRESS][DOMAIN_NAME]" at bounding box center [160, 173] width 83 height 19
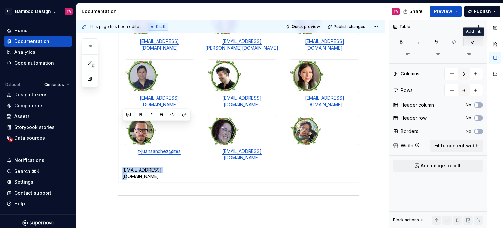
click at [472, 43] on icon "button" at bounding box center [474, 42] width 4 height 4
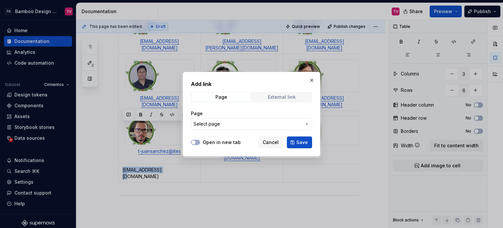
click at [278, 95] on div "External link" at bounding box center [282, 96] width 28 height 5
click at [216, 125] on input "URL" at bounding box center [251, 124] width 121 height 12
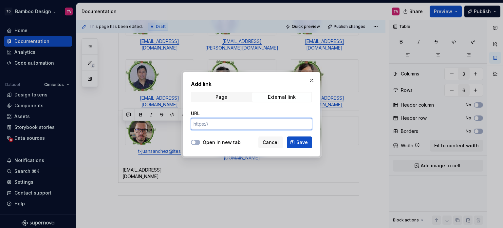
click at [224, 125] on input "URL" at bounding box center [251, 124] width 121 height 12
click at [225, 124] on input "URL" at bounding box center [251, 124] width 121 height 12
click at [224, 124] on input "URL" at bounding box center [251, 124] width 121 height 12
type input "[URL][EMAIL_ADDRESS][DOMAIN_NAME]"
click at [300, 142] on span "Save" at bounding box center [302, 142] width 11 height 7
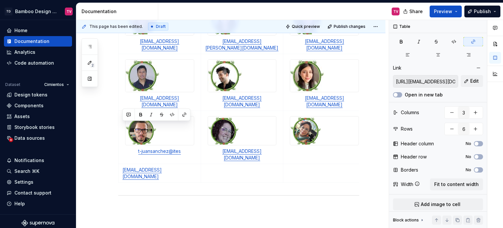
click at [153, 153] on div "¿Necesitas ayuda? Te ofrecemos asistencia para cualquier necesidad de diseño qu…" at bounding box center [238, 8] width 241 height 393
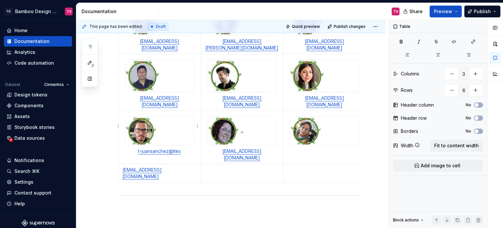
click at [164, 166] on p "[EMAIL_ADDRESS][DOMAIN_NAME]" at bounding box center [160, 172] width 74 height 13
click at [152, 164] on td "[EMAIL_ADDRESS][DOMAIN_NAME]" at bounding box center [160, 173] width 83 height 19
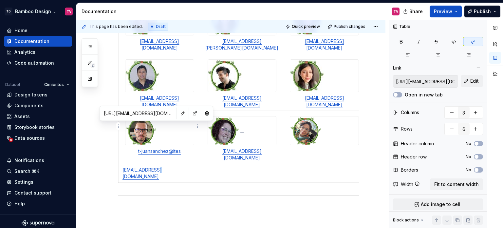
click at [152, 164] on td "[EMAIL_ADDRESS][DOMAIN_NAME]" at bounding box center [160, 173] width 83 height 19
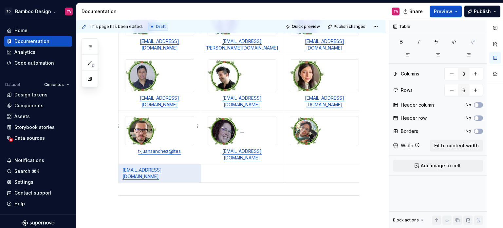
click at [152, 164] on td "[EMAIL_ADDRESS][DOMAIN_NAME]" at bounding box center [160, 173] width 83 height 19
click at [146, 167] on link "[EMAIL_ADDRESS][DOMAIN_NAME]" at bounding box center [142, 173] width 39 height 12
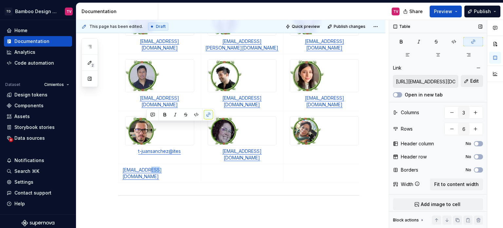
click at [467, 82] on button "Edit" at bounding box center [472, 81] width 22 height 12
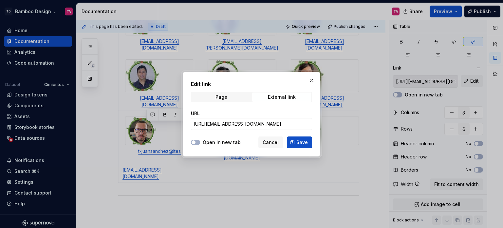
click at [201, 143] on div "Open in new tab" at bounding box center [216, 142] width 50 height 7
click at [199, 142] on button "Open in new tab" at bounding box center [195, 142] width 9 height 5
click at [295, 141] on button "Save" at bounding box center [299, 142] width 25 height 12
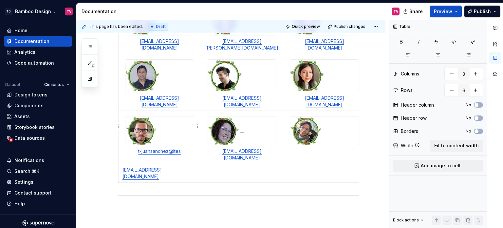
click at [188, 166] on p "[EMAIL_ADDRESS][DOMAIN_NAME]" at bounding box center [160, 172] width 74 height 13
click at [440, 164] on span "Add image to cell" at bounding box center [441, 165] width 40 height 7
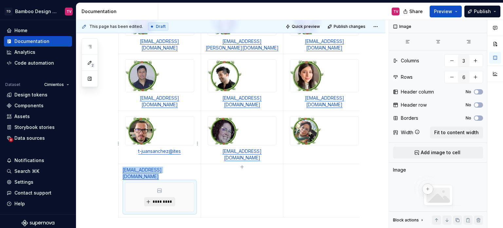
click at [147, 197] on button "*********" at bounding box center [159, 201] width 31 height 9
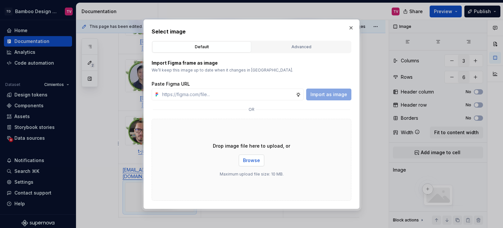
click at [252, 161] on span "Browse" at bounding box center [251, 160] width 17 height 7
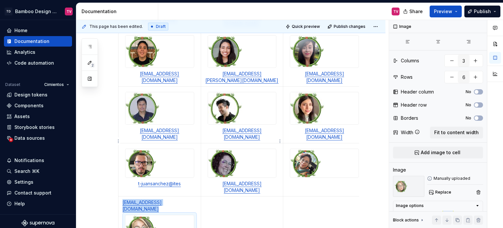
scroll to position [290, 0]
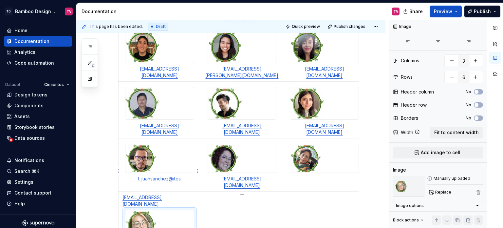
click at [138, 194] on link "[EMAIL_ADDRESS][DOMAIN_NAME]" at bounding box center [142, 200] width 39 height 12
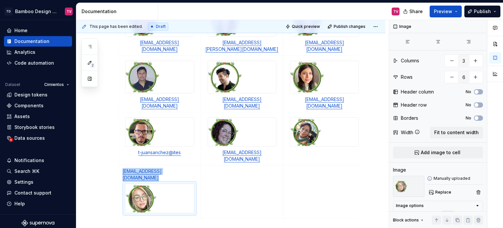
scroll to position [322, 0]
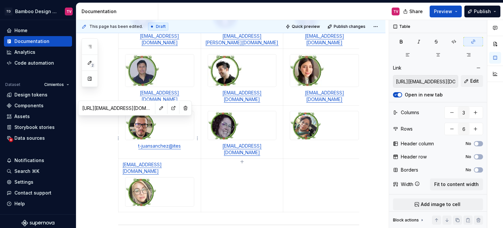
click at [131, 162] on link "[EMAIL_ADDRESS][DOMAIN_NAME]" at bounding box center [142, 168] width 39 height 12
drag, startPoint x: 135, startPoint y: 119, endPoint x: 120, endPoint y: 122, distance: 15.4
click at [120, 159] on td "[EMAIL_ADDRESS][DOMAIN_NAME]" at bounding box center [160, 185] width 83 height 53
drag, startPoint x: 165, startPoint y: 117, endPoint x: 121, endPoint y: 120, distance: 44.7
click at [121, 159] on td "[EMAIL_ADDRESS][DOMAIN_NAME]" at bounding box center [160, 185] width 83 height 53
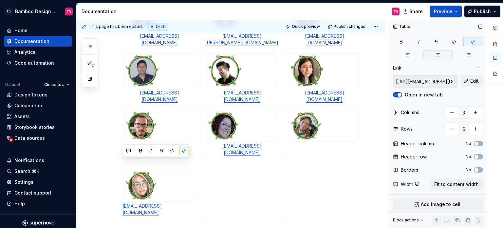
click at [436, 54] on icon "button" at bounding box center [438, 54] width 5 height 5
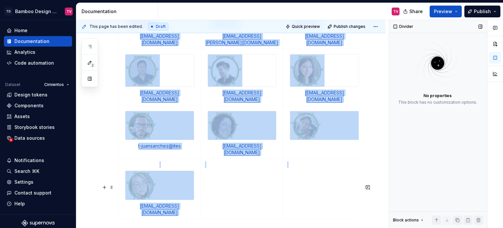
click at [255, 227] on hr at bounding box center [238, 231] width 241 height 0
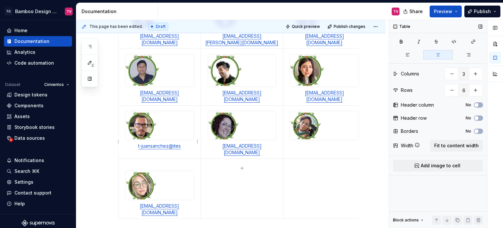
click at [146, 161] on p at bounding box center [160, 164] width 74 height 7
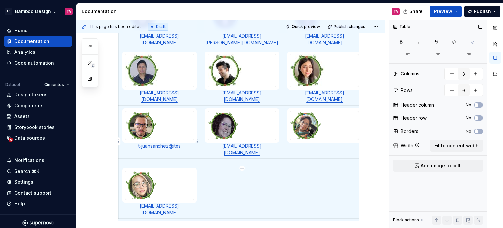
click at [136, 161] on p at bounding box center [160, 164] width 74 height 7
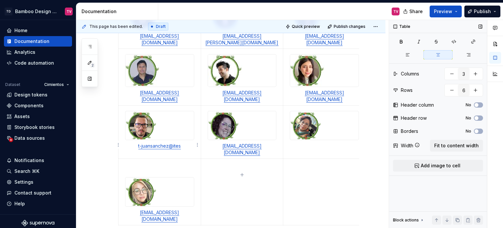
click at [151, 161] on p at bounding box center [160, 167] width 74 height 13
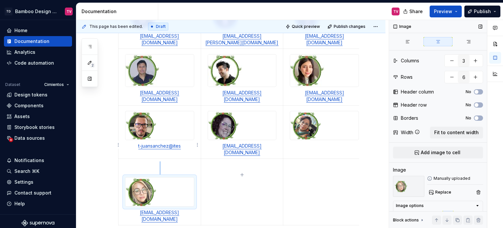
click at [180, 177] on img at bounding box center [159, 191] width 68 height 29
click at [169, 161] on p at bounding box center [160, 167] width 74 height 13
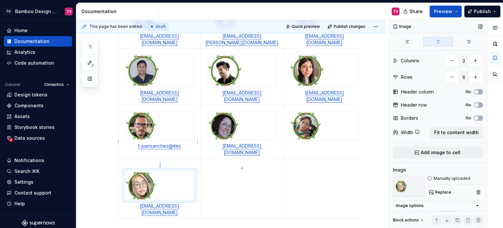
click at [136, 171] on img at bounding box center [159, 185] width 68 height 29
click at [128, 161] on p at bounding box center [160, 164] width 74 height 7
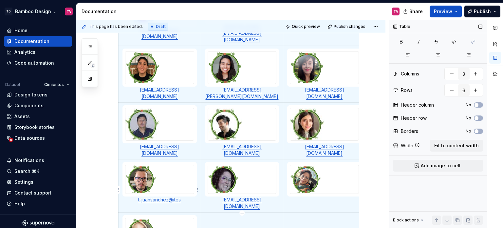
scroll to position [3, 0]
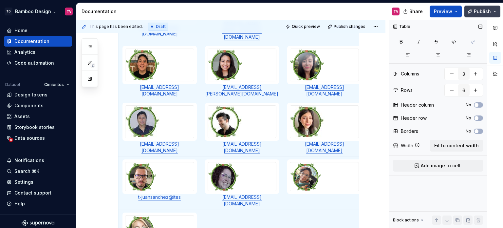
click at [473, 13] on button "Publish" at bounding box center [483, 12] width 36 height 12
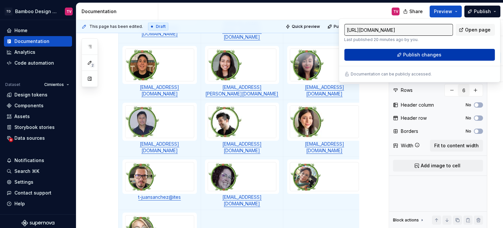
click at [380, 55] on button "Publish changes" at bounding box center [419, 55] width 151 height 12
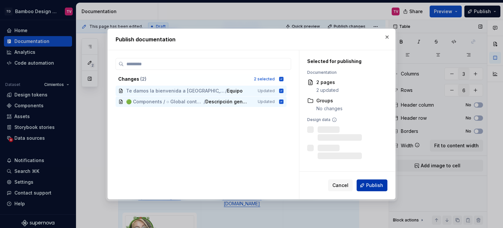
click at [370, 186] on span "Publish" at bounding box center [374, 185] width 17 height 7
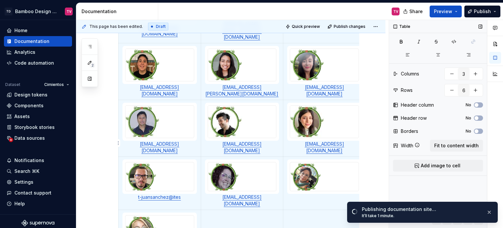
type textarea "*"
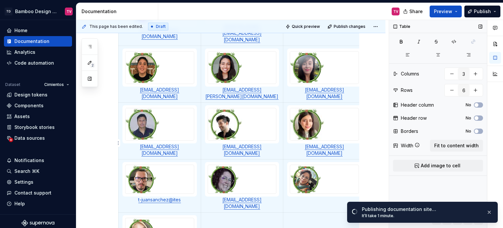
click at [313, 165] on img at bounding box center [324, 179] width 68 height 29
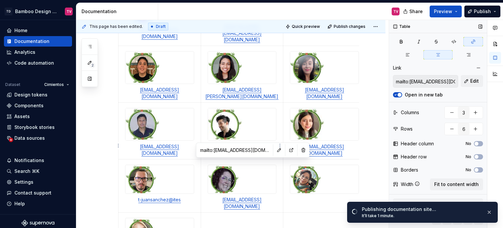
click at [249, 197] on link "[EMAIL_ADDRESS][DOMAIN_NAME]" at bounding box center [241, 203] width 39 height 12
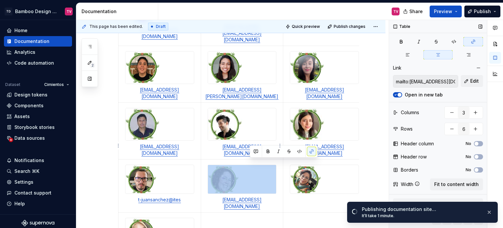
click at [249, 197] on link "[EMAIL_ADDRESS][DOMAIN_NAME]" at bounding box center [241, 203] width 39 height 12
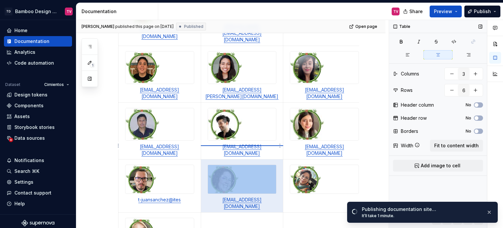
type input "4"
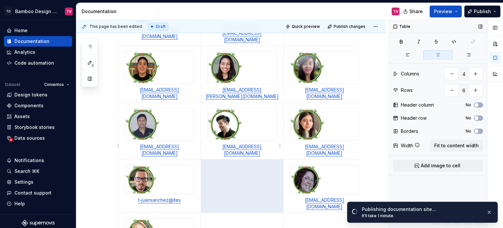
type textarea "*"
type input "3"
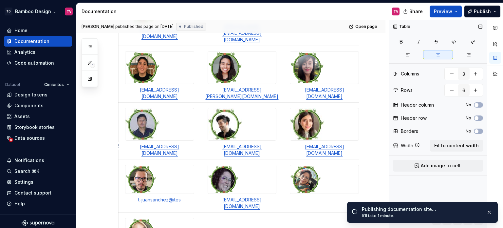
click at [309, 164] on td at bounding box center [324, 185] width 83 height 53
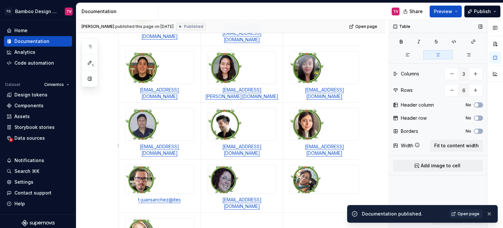
click at [326, 162] on td at bounding box center [324, 185] width 83 height 53
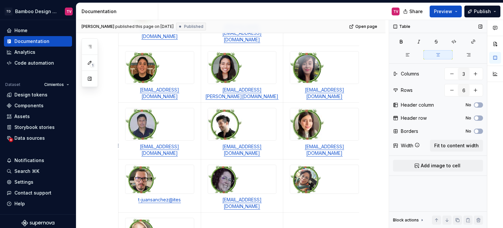
click at [326, 163] on td at bounding box center [324, 185] width 83 height 53
click at [327, 162] on td at bounding box center [324, 185] width 83 height 53
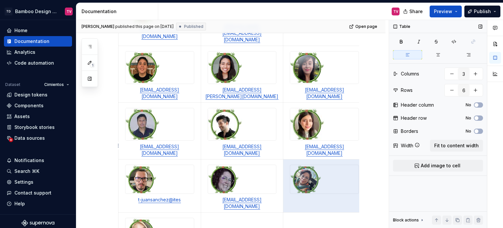
click at [327, 162] on td at bounding box center [324, 185] width 83 height 53
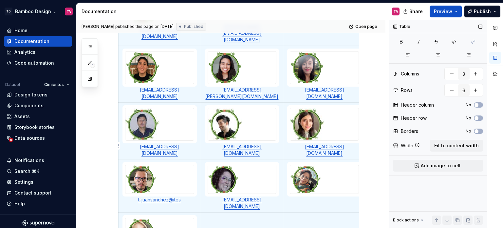
click at [327, 162] on td at bounding box center [324, 185] width 83 height 53
click at [328, 162] on td at bounding box center [324, 185] width 83 height 53
click at [328, 163] on td at bounding box center [324, 185] width 83 height 53
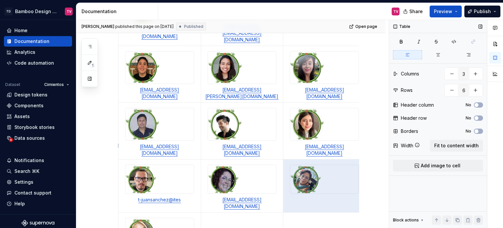
click at [328, 163] on td at bounding box center [324, 185] width 83 height 53
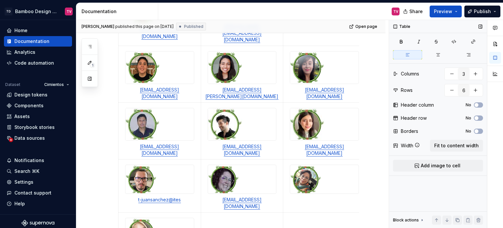
click at [328, 163] on td at bounding box center [324, 185] width 83 height 53
type textarea "*"
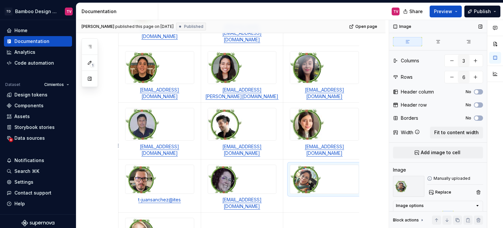
click at [330, 165] on img at bounding box center [324, 179] width 68 height 29
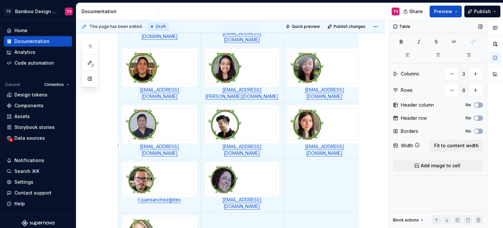
click at [315, 159] on td at bounding box center [324, 185] width 83 height 53
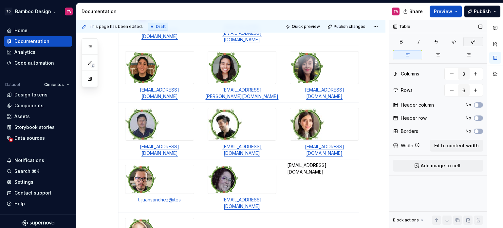
click at [473, 43] on icon "button" at bounding box center [473, 41] width 5 height 5
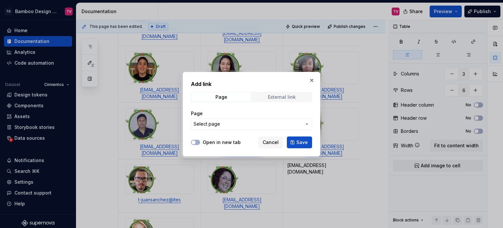
click at [270, 97] on div "External link" at bounding box center [282, 96] width 28 height 5
click at [221, 121] on input "URL" at bounding box center [251, 124] width 121 height 12
paste input "[EMAIL_ADDRESS][DOMAIN_NAME]"
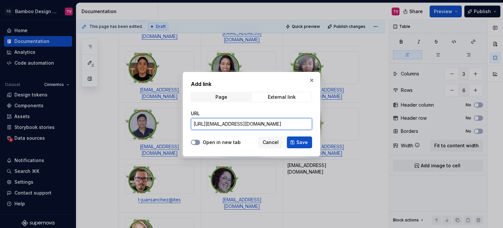
type input "[URL][EMAIL_ADDRESS][DOMAIN_NAME]"
click at [198, 142] on button "Open in new tab" at bounding box center [195, 142] width 9 height 5
click at [288, 95] on div "External link" at bounding box center [282, 96] width 28 height 5
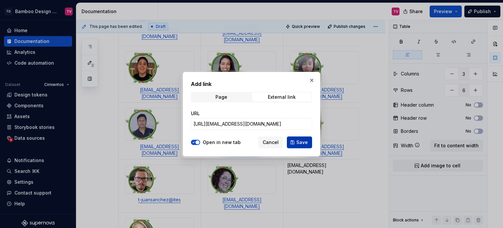
click at [304, 142] on span "Save" at bounding box center [302, 142] width 11 height 7
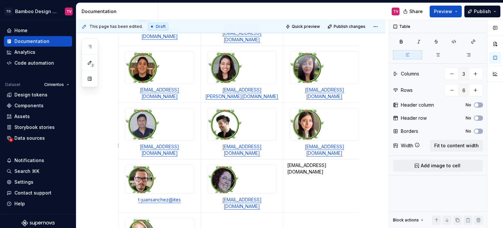
click at [348, 159] on td "[EMAIL_ADDRESS][DOMAIN_NAME]" at bounding box center [324, 185] width 83 height 53
click at [331, 162] on p "[EMAIL_ADDRESS][DOMAIN_NAME]" at bounding box center [324, 168] width 74 height 13
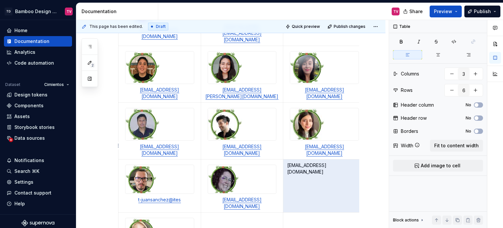
click at [331, 162] on p "[EMAIL_ADDRESS][DOMAIN_NAME]" at bounding box center [324, 168] width 74 height 13
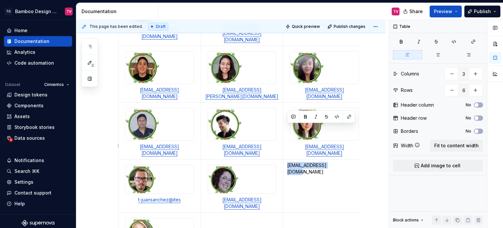
drag, startPoint x: 343, startPoint y: 131, endPoint x: 285, endPoint y: 135, distance: 58.1
click at [285, 159] on td "[EMAIL_ADDRESS][DOMAIN_NAME]" at bounding box center [324, 185] width 83 height 53
click at [474, 43] on icon "button" at bounding box center [473, 41] width 5 height 5
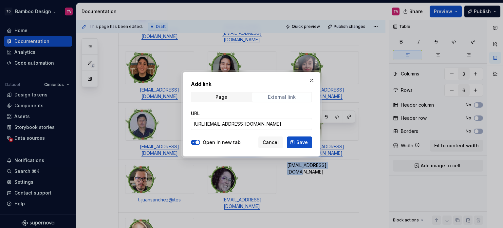
click at [282, 95] on div "External link" at bounding box center [282, 96] width 28 height 5
click at [278, 94] on span "External link" at bounding box center [281, 96] width 59 height 9
click at [277, 96] on div "External link" at bounding box center [282, 96] width 28 height 5
click at [308, 141] on span "Save" at bounding box center [302, 142] width 11 height 7
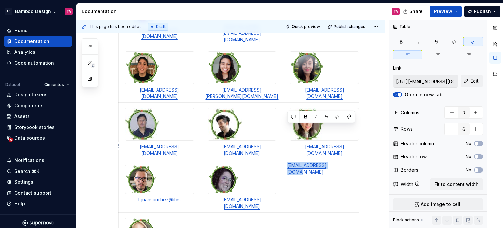
click at [318, 159] on td "[EMAIL_ADDRESS][DOMAIN_NAME]" at bounding box center [324, 185] width 83 height 53
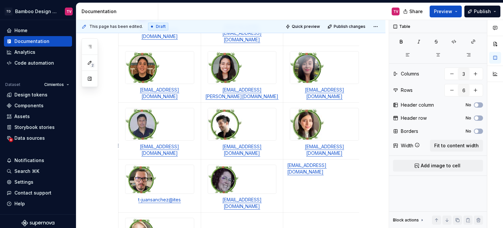
click at [334, 159] on td "[EMAIL_ADDRESS][DOMAIN_NAME]" at bounding box center [324, 185] width 83 height 53
click at [354, 159] on td "[EMAIL_ADDRESS][DOMAIN_NAME]" at bounding box center [324, 185] width 83 height 53
click at [346, 215] on p at bounding box center [324, 218] width 74 height 7
click at [430, 165] on span "Add image to cell" at bounding box center [441, 165] width 40 height 7
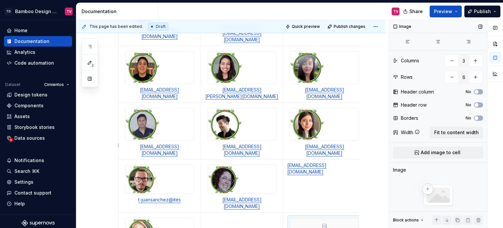
scroll to position [276, 0]
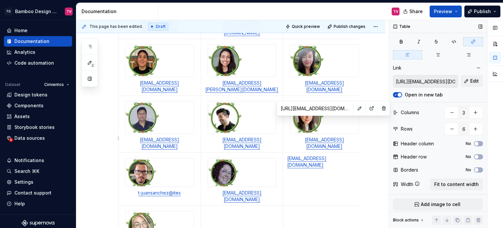
click at [330, 152] on td "[EMAIL_ADDRESS][DOMAIN_NAME]" at bounding box center [324, 178] width 83 height 53
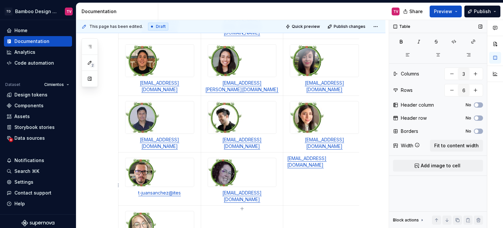
click at [321, 208] on p at bounding box center [324, 211] width 74 height 7
click at [377, 84] on div "¿Necesitas ayuda? Te ofrecemos asistencia para cualquier necesidad de diseño qu…" at bounding box center [230, 94] width 309 height 512
click at [346, 152] on td "[EMAIL_ADDRESS][DOMAIN_NAME]" at bounding box center [324, 178] width 83 height 53
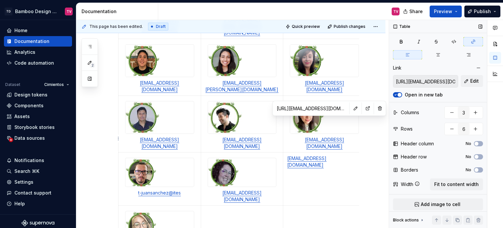
click at [326, 152] on td "[EMAIL_ADDRESS][DOMAIN_NAME]" at bounding box center [324, 178] width 83 height 53
click at [302, 152] on td "[EMAIL_ADDRESS][DOMAIN_NAME]" at bounding box center [324, 178] width 83 height 53
click at [445, 206] on span "Add image to cell" at bounding box center [441, 204] width 40 height 7
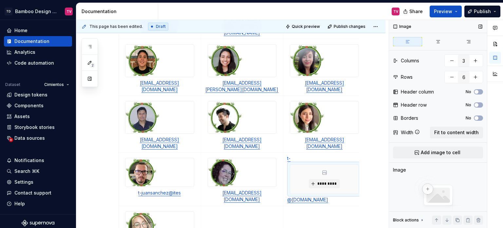
scroll to position [0, 4]
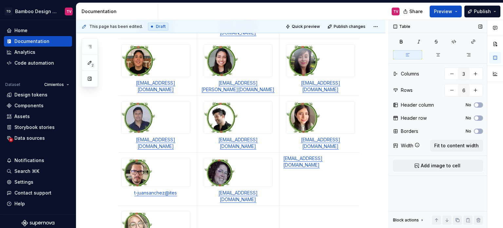
click at [345, 155] on p "[EMAIL_ADDRESS][DOMAIN_NAME]" at bounding box center [320, 161] width 74 height 13
click at [423, 167] on span "Add image to cell" at bounding box center [441, 165] width 40 height 7
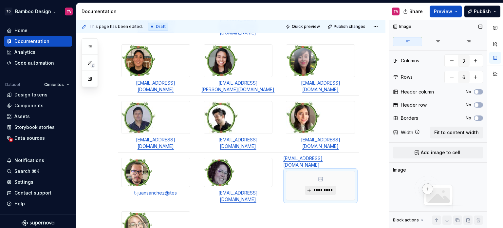
click at [330, 187] on span "*********" at bounding box center [323, 189] width 20 height 5
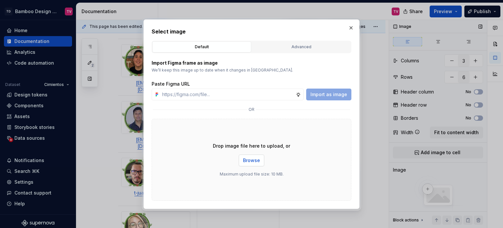
click at [255, 163] on span "Browse" at bounding box center [251, 160] width 17 height 7
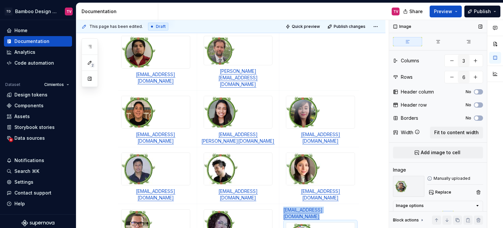
scroll to position [290, 0]
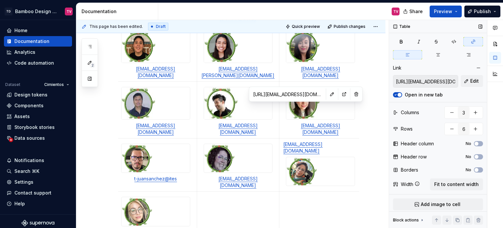
click at [302, 141] on link "[EMAIL_ADDRESS][DOMAIN_NAME]" at bounding box center [302, 147] width 39 height 12
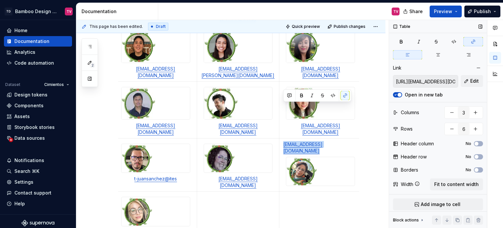
drag, startPoint x: 283, startPoint y: 107, endPoint x: 334, endPoint y: 112, distance: 51.0
click at [334, 138] on td "[EMAIL_ADDRESS][DOMAIN_NAME]" at bounding box center [320, 164] width 83 height 53
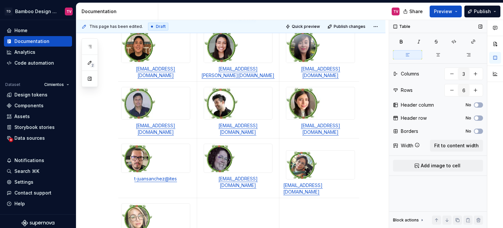
click at [311, 141] on p at bounding box center [320, 144] width 74 height 7
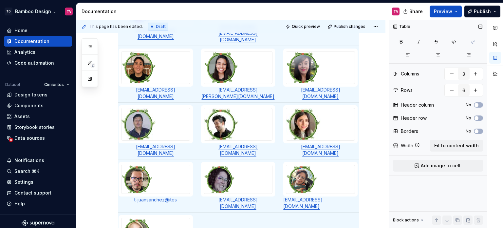
click at [323, 197] on link "[EMAIL_ADDRESS][DOMAIN_NAME]" at bounding box center [302, 203] width 39 height 12
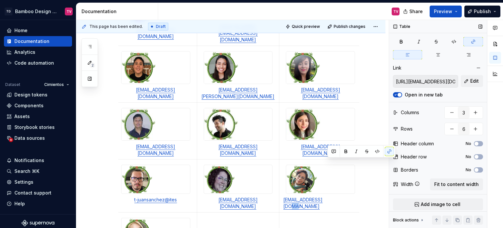
click at [323, 197] on link "[EMAIL_ADDRESS][DOMAIN_NAME]" at bounding box center [302, 203] width 39 height 12
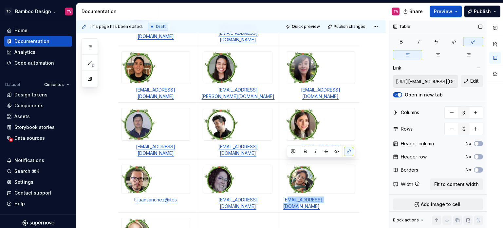
click at [341, 196] on p "[EMAIL_ADDRESS][DOMAIN_NAME]" at bounding box center [320, 202] width 74 height 13
drag, startPoint x: 342, startPoint y: 163, endPoint x: 282, endPoint y: 165, distance: 59.6
click at [282, 165] on td "[EMAIL_ADDRESS][DOMAIN_NAME]" at bounding box center [320, 185] width 83 height 53
click at [438, 54] on icon "button" at bounding box center [438, 54] width 5 height 5
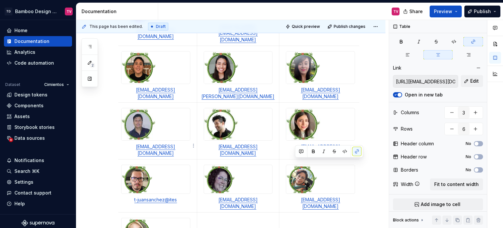
click at [138, 165] on img at bounding box center [156, 179] width 68 height 29
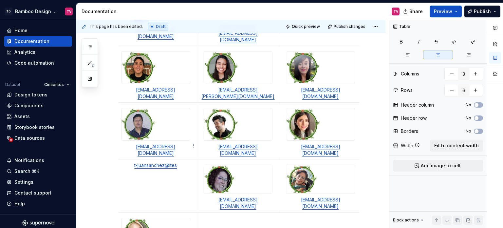
click at [180, 162] on p "t-juansanchez@ites" at bounding box center [156, 165] width 74 height 7
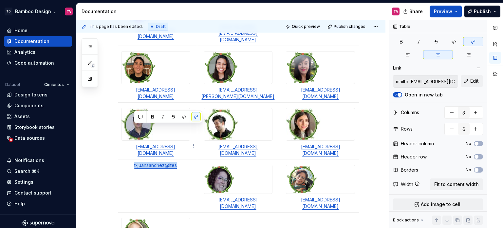
drag, startPoint x: 186, startPoint y: 132, endPoint x: 130, endPoint y: 132, distance: 56.4
click at [130, 159] on td "t-juansanchez@ites" at bounding box center [156, 185] width 83 height 53
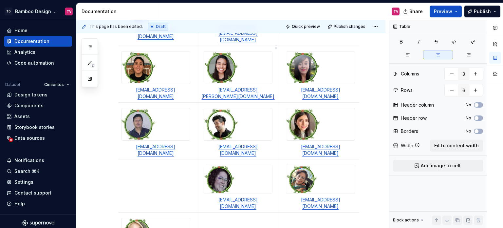
type textarea "*"
click at [166, 162] on p "[EMAIL_ADDRESS][DOMAIN_NAME]" at bounding box center [156, 168] width 74 height 13
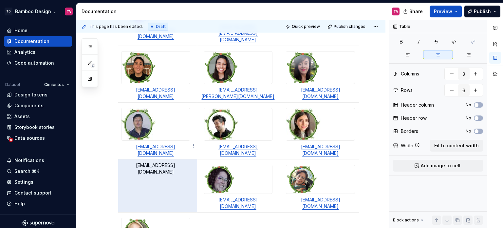
click at [166, 162] on p "[EMAIL_ADDRESS][DOMAIN_NAME]" at bounding box center [156, 168] width 74 height 13
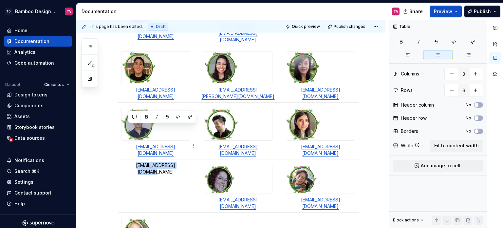
drag, startPoint x: 186, startPoint y: 129, endPoint x: 123, endPoint y: 124, distance: 63.1
click at [123, 159] on td "[EMAIL_ADDRESS][DOMAIN_NAME]" at bounding box center [156, 185] width 83 height 53
click at [476, 43] on icon "button" at bounding box center [473, 41] width 5 height 5
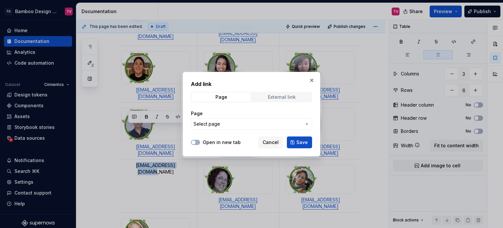
click at [284, 98] on div "External link" at bounding box center [282, 96] width 28 height 5
click at [197, 143] on button "Open in new tab" at bounding box center [195, 142] width 9 height 5
click at [207, 123] on input "URL" at bounding box center [251, 124] width 121 height 12
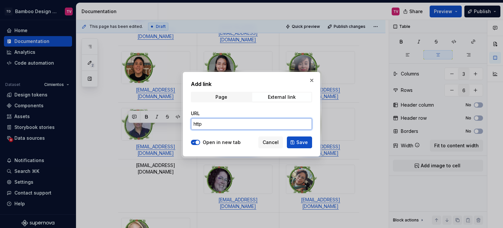
type input "https"
type textarea "*"
paste input "[EMAIL_ADDRESS][DOMAIN_NAME]"
click at [209, 123] on input "[URL][EMAIL_ADDRESS][DOMAIN_NAME]" at bounding box center [251, 124] width 121 height 12
type input "[URL][EMAIL_ADDRESS][DOMAIN_NAME]"
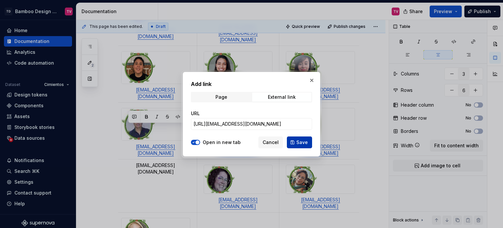
click at [303, 144] on span "Save" at bounding box center [302, 142] width 11 height 7
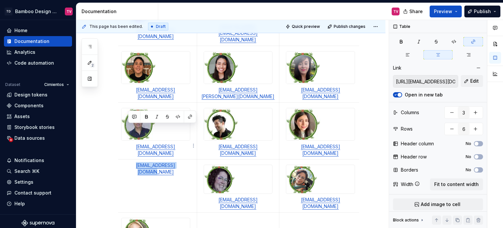
click at [149, 159] on td "[EMAIL_ADDRESS][DOMAIN_NAME]" at bounding box center [156, 185] width 83 height 53
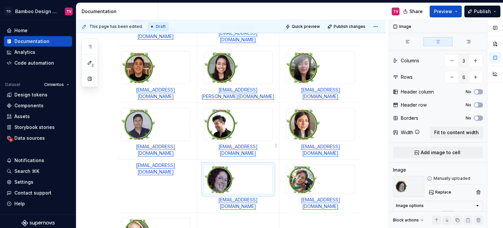
click at [205, 165] on img at bounding box center [238, 179] width 68 height 29
click at [190, 162] on p "[EMAIL_ADDRESS][DOMAIN_NAME]" at bounding box center [156, 168] width 74 height 13
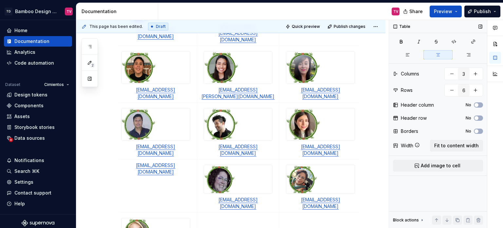
click at [441, 172] on div "Table Columns 3 Rows 6 Header column No Header row No Borders No Width Fit to c…" at bounding box center [438, 124] width 98 height 208
click at [442, 166] on span "Add image to cell" at bounding box center [441, 165] width 40 height 7
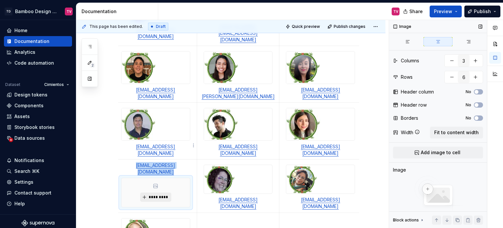
click at [165, 194] on span "*********" at bounding box center [158, 196] width 20 height 5
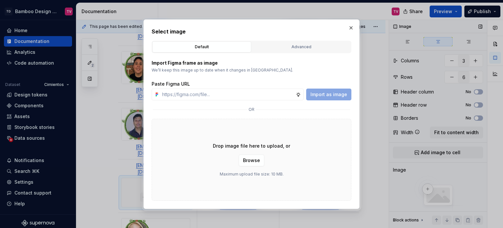
click at [295, 46] on div "Advanced" at bounding box center [301, 47] width 94 height 7
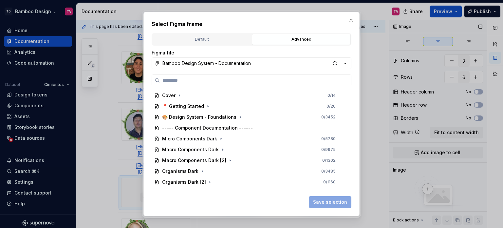
click at [206, 27] on h2 "Select Figma frame" at bounding box center [252, 24] width 200 height 8
click at [202, 38] on div "Default" at bounding box center [202, 39] width 94 height 7
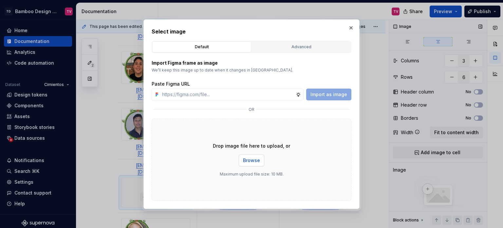
click at [249, 160] on span "Browse" at bounding box center [251, 160] width 17 height 7
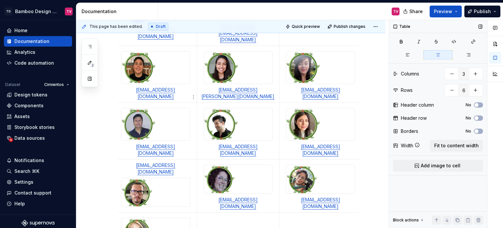
click at [126, 120] on td "[EMAIL_ADDRESS][DOMAIN_NAME]" at bounding box center [156, 130] width 83 height 57
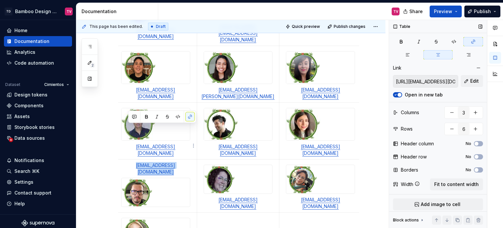
drag, startPoint x: 125, startPoint y: 125, endPoint x: 183, endPoint y: 134, distance: 58.2
click at [183, 159] on td "[EMAIL_ADDRESS][DOMAIN_NAME]" at bounding box center [156, 185] width 83 height 53
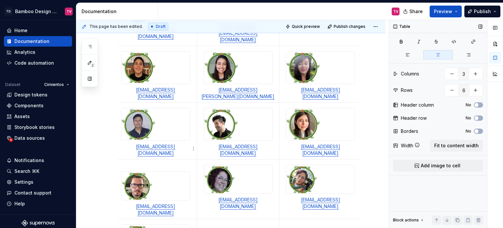
click at [169, 162] on p at bounding box center [156, 165] width 74 height 7
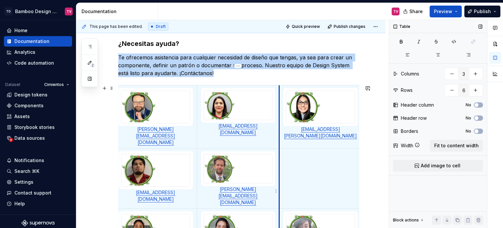
scroll to position [105, 0]
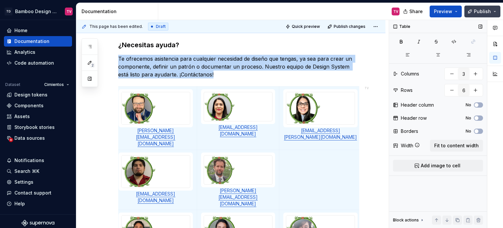
click at [481, 14] on span "Publish" at bounding box center [482, 11] width 17 height 7
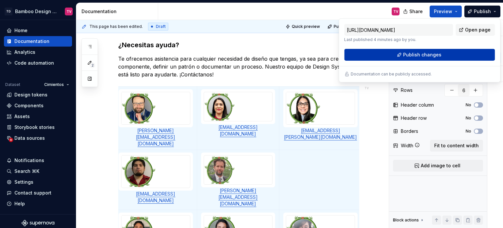
click at [409, 53] on span "Publish changes" at bounding box center [422, 54] width 38 height 7
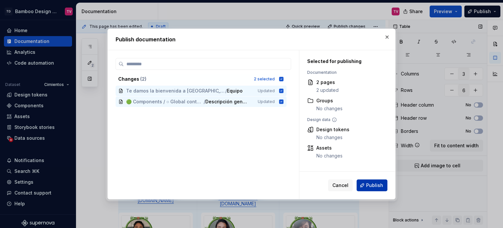
click at [377, 186] on span "Publish" at bounding box center [374, 185] width 17 height 7
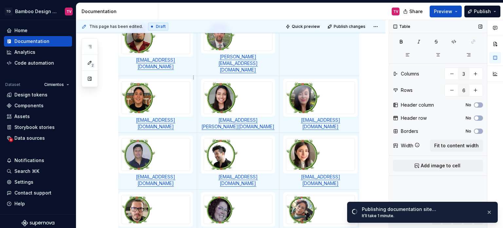
scroll to position [0, 0]
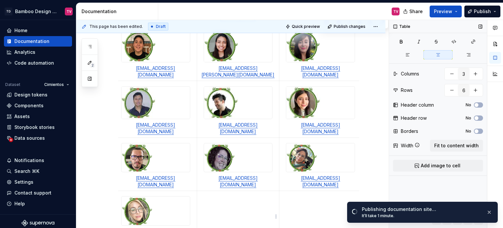
drag, startPoint x: 164, startPoint y: 74, endPoint x: 224, endPoint y: 199, distance: 138.2
click at [224, 199] on div "¿Necesitas ayuda? Te ofrecemos asistencia para cualquier necesidad de diseño qu…" at bounding box center [238, 49] width 241 height 420
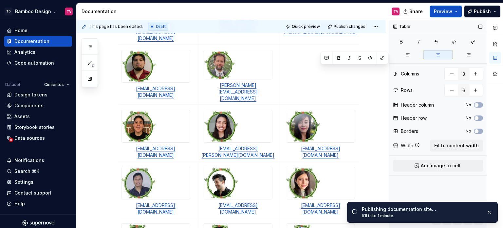
scroll to position [204, 0]
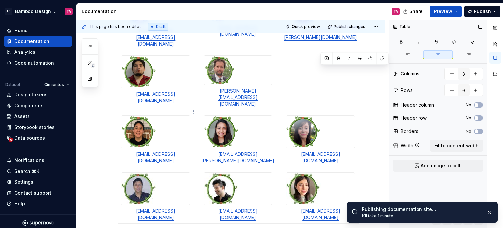
click at [148, 116] on img at bounding box center [139, 132] width 34 height 32
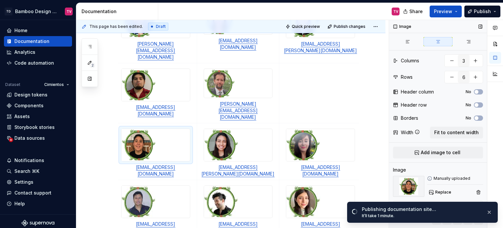
scroll to position [250, 0]
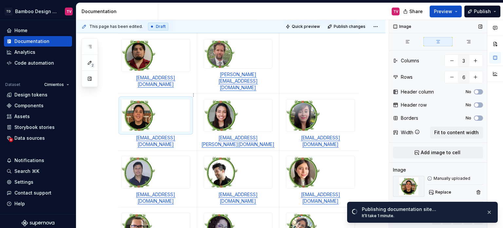
click at [131, 99] on img at bounding box center [139, 115] width 34 height 32
click at [171, 99] on div at bounding box center [156, 115] width 68 height 32
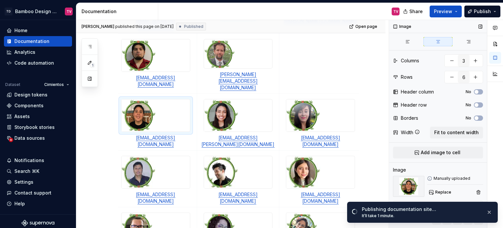
scroll to position [381, 0]
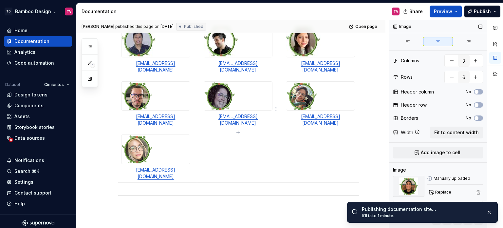
click at [244, 129] on td at bounding box center [238, 155] width 83 height 53
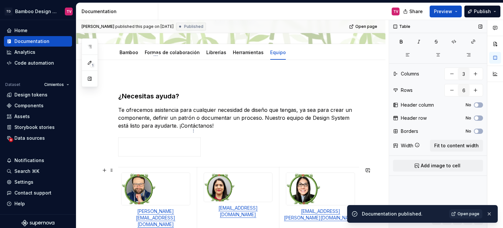
scroll to position [185, 0]
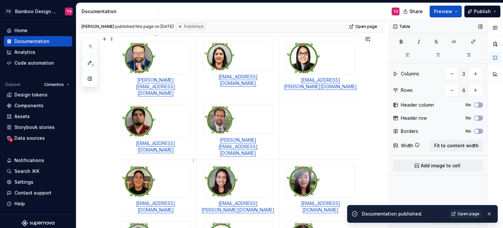
click at [143, 165] on img at bounding box center [139, 181] width 34 height 32
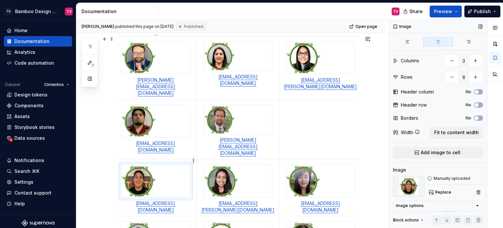
click at [195, 161] on html "TD Bamboo Design System TV Home Documentation Analytics Code automation Dataset…" at bounding box center [251, 114] width 503 height 228
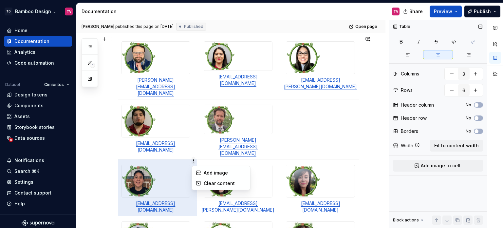
click at [195, 161] on html "TD Bamboo Design System TV Home Documentation Analytics Code automation Dataset…" at bounding box center [251, 114] width 503 height 228
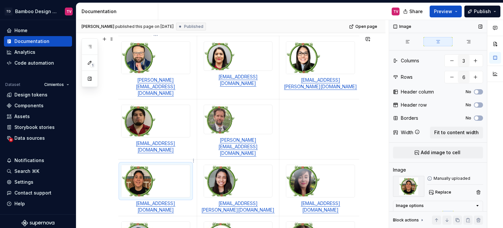
click at [140, 165] on img at bounding box center [139, 181] width 34 height 32
click at [192, 158] on html "TD Bamboo Design System TV Home Documentation Analytics Code automation Dataset…" at bounding box center [251, 114] width 503 height 228
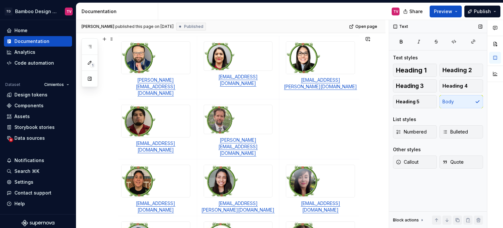
click at [376, 137] on html "TD Bamboo Design System TV Home Documentation Analytics Code automation Dataset…" at bounding box center [251, 114] width 503 height 228
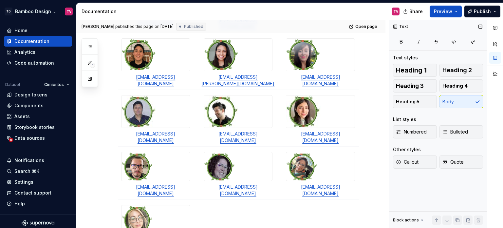
scroll to position [381, 0]
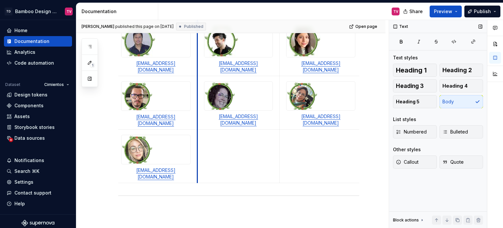
click at [197, 129] on td at bounding box center [238, 155] width 83 height 53
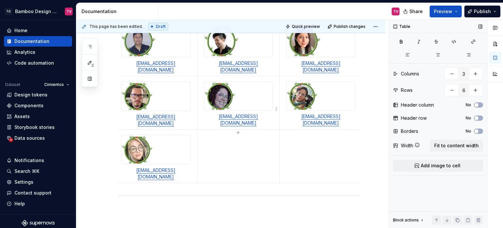
click at [220, 129] on td at bounding box center [238, 155] width 83 height 53
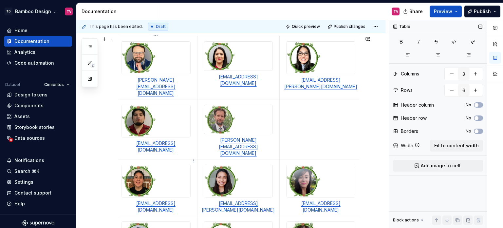
click at [141, 165] on img at bounding box center [139, 181] width 34 height 32
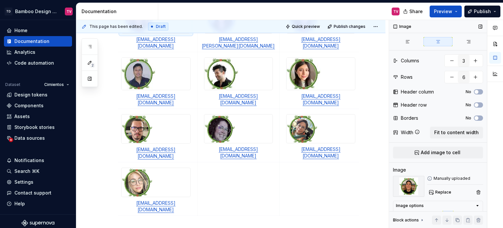
scroll to position [411, 0]
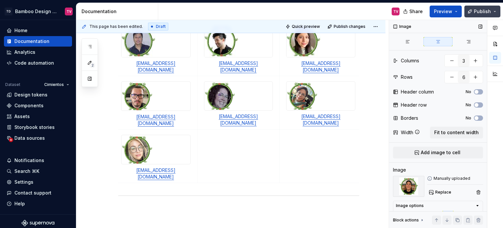
click at [482, 13] on span "Publish" at bounding box center [482, 11] width 17 height 7
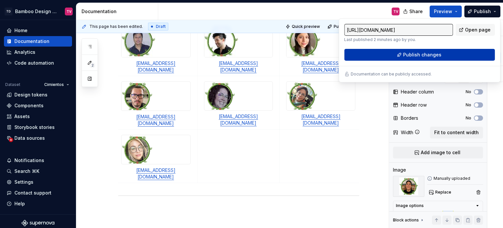
click at [432, 53] on span "Publish changes" at bounding box center [422, 54] width 38 height 7
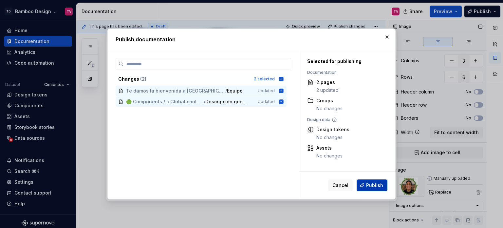
click at [368, 183] on span "Publish" at bounding box center [374, 185] width 17 height 7
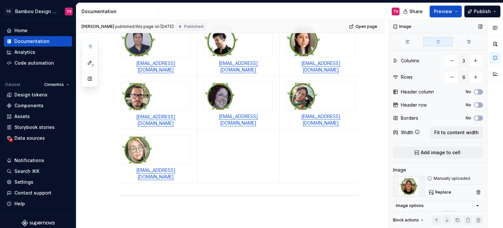
type textarea "*"
